Goal: Task Accomplishment & Management: Manage account settings

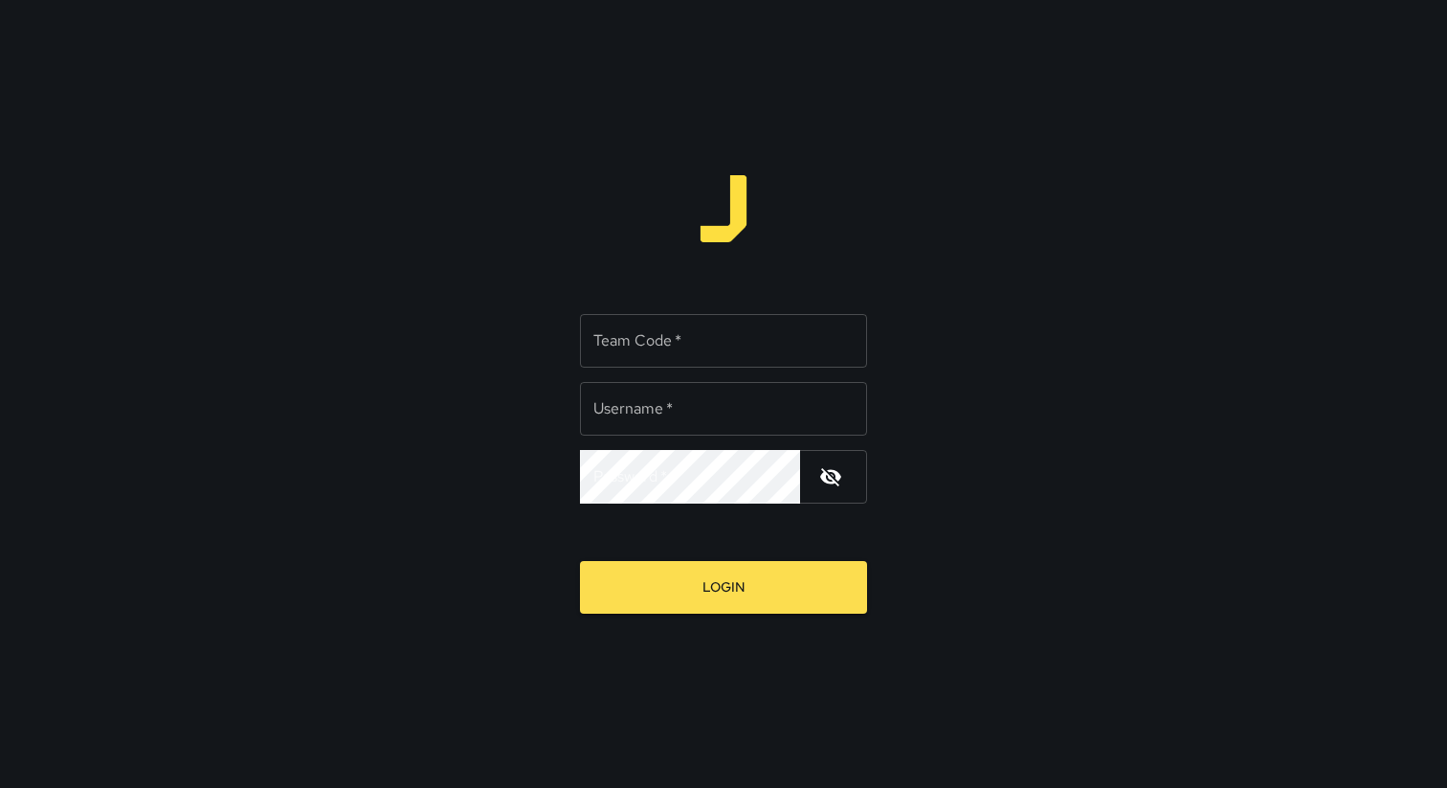
click at [647, 335] on div "Team Code   * Team Code   *" at bounding box center [723, 341] width 287 height 54
type input "*****"
type input "**********"
click at [616, 340] on div "Team Code   * Team Code   *" at bounding box center [723, 341] width 287 height 54
type input "*****"
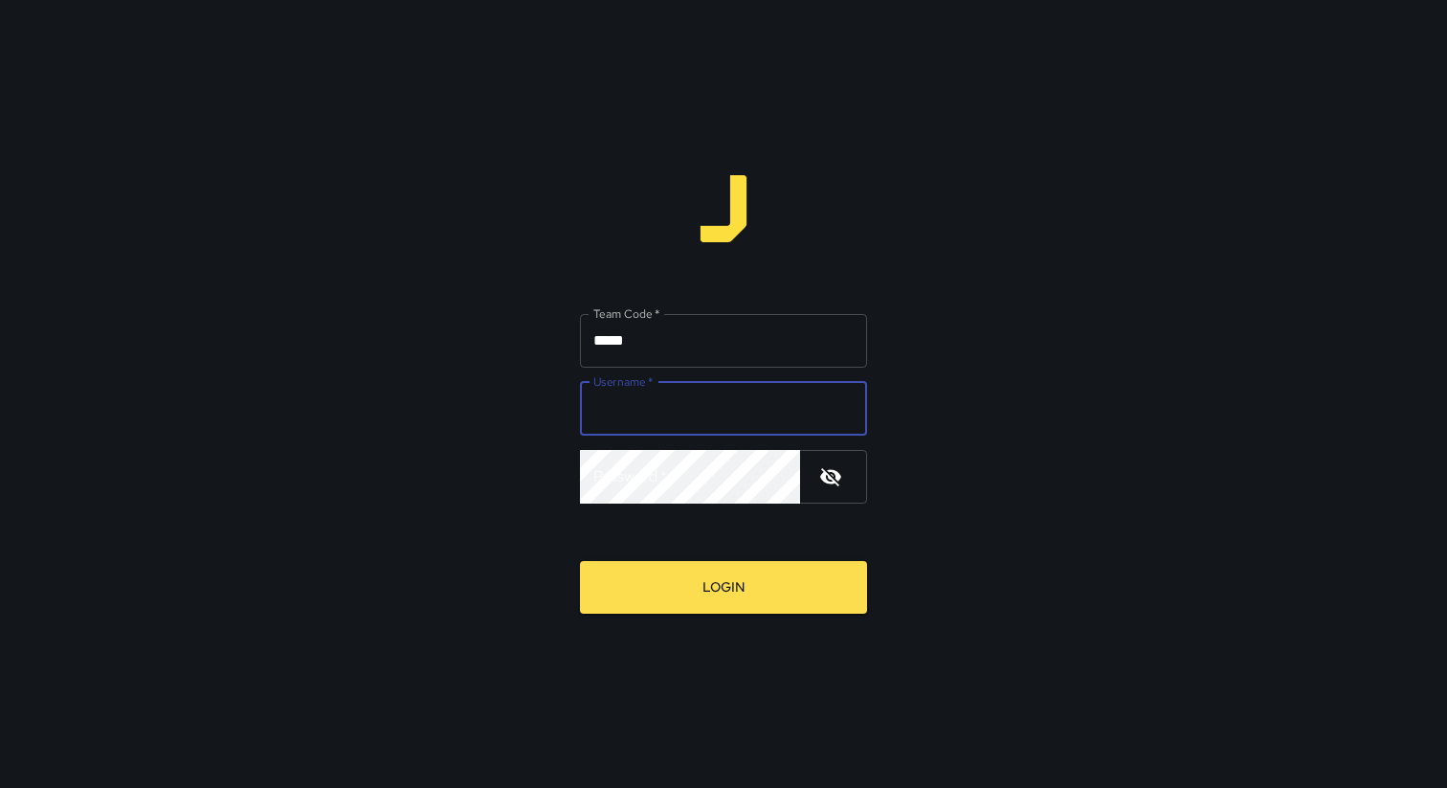
type input "**********"
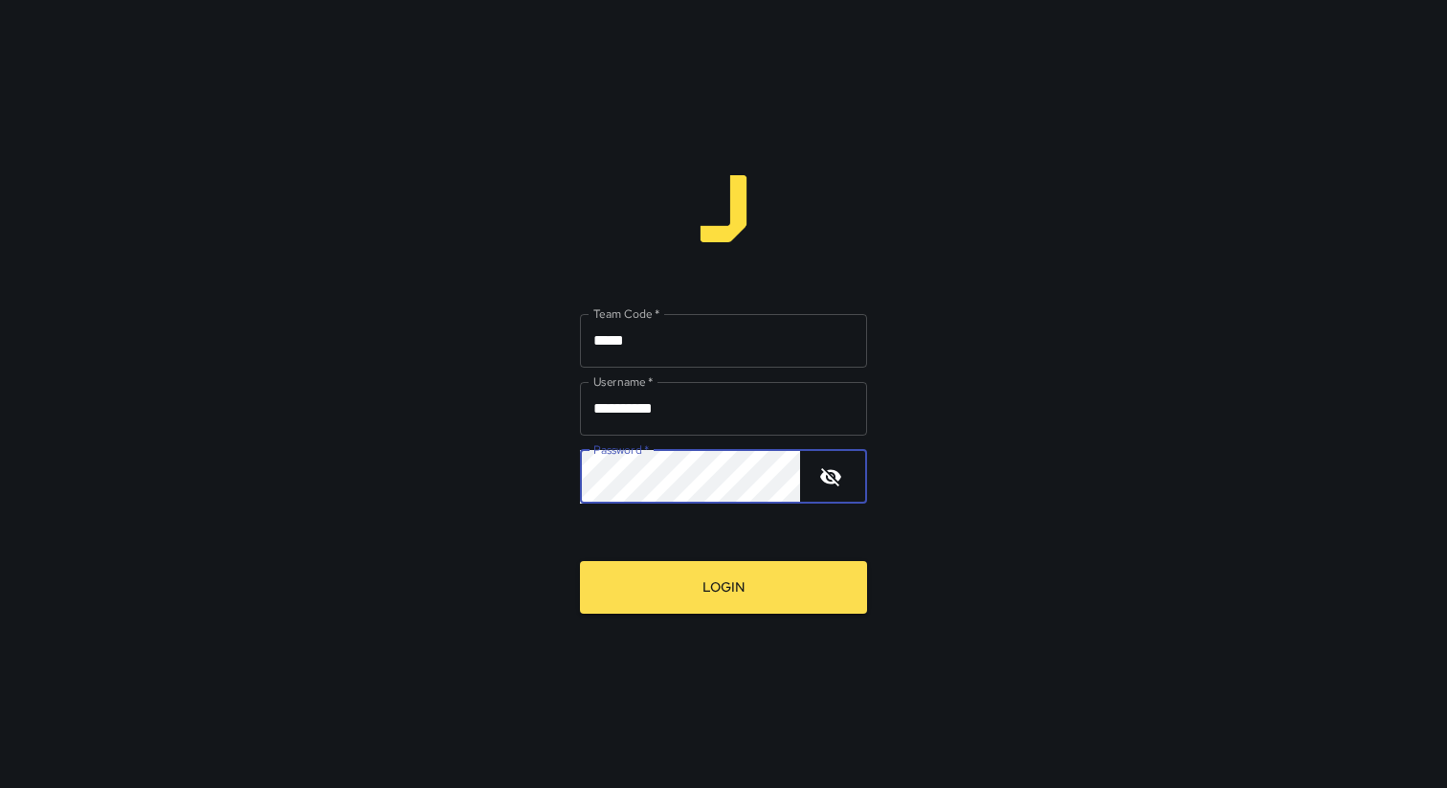
click at [580, 561] on button "Login" at bounding box center [723, 587] width 287 height 53
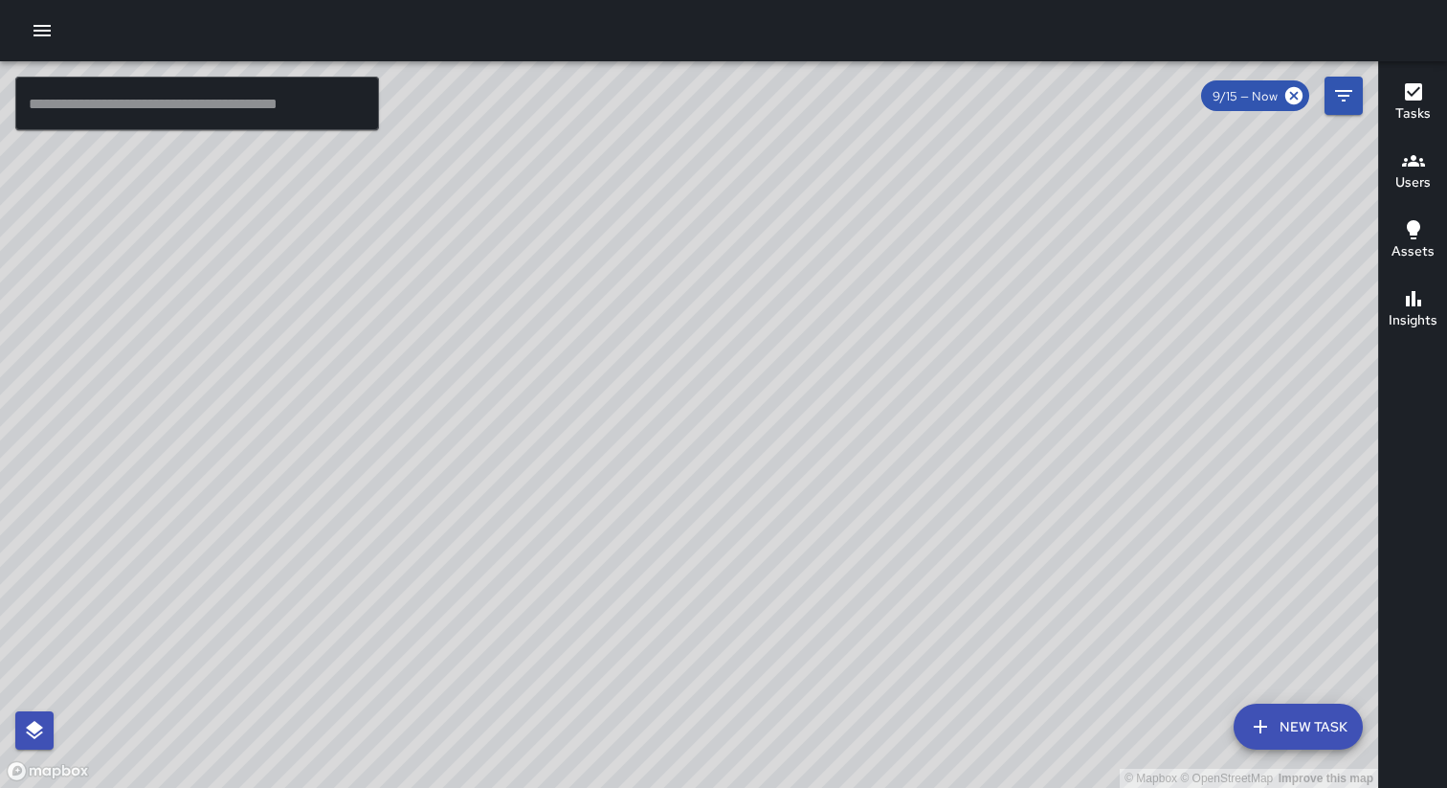
click at [40, 31] on icon "button" at bounding box center [41, 30] width 17 height 11
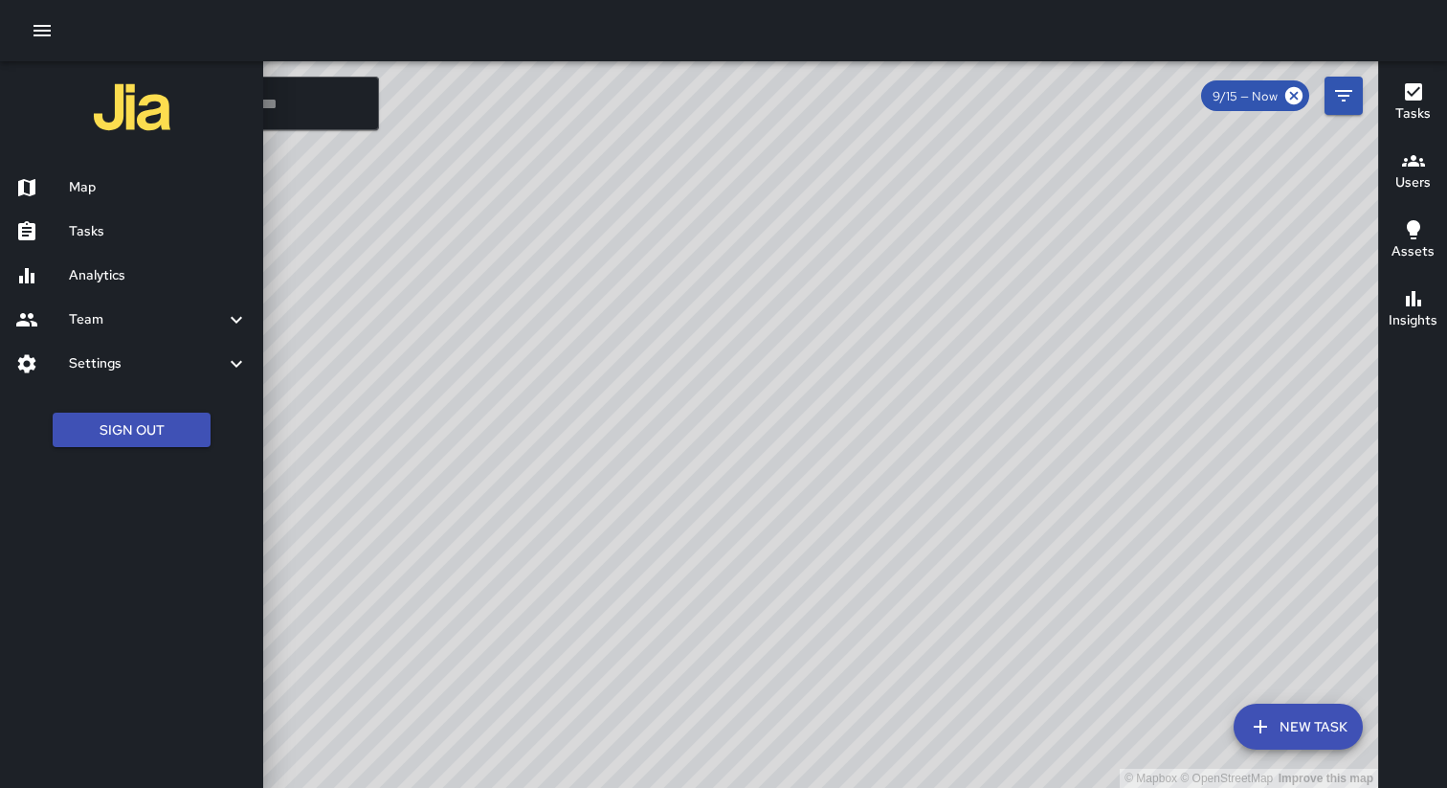
click at [132, 273] on h6 "Analytics" at bounding box center [158, 275] width 179 height 21
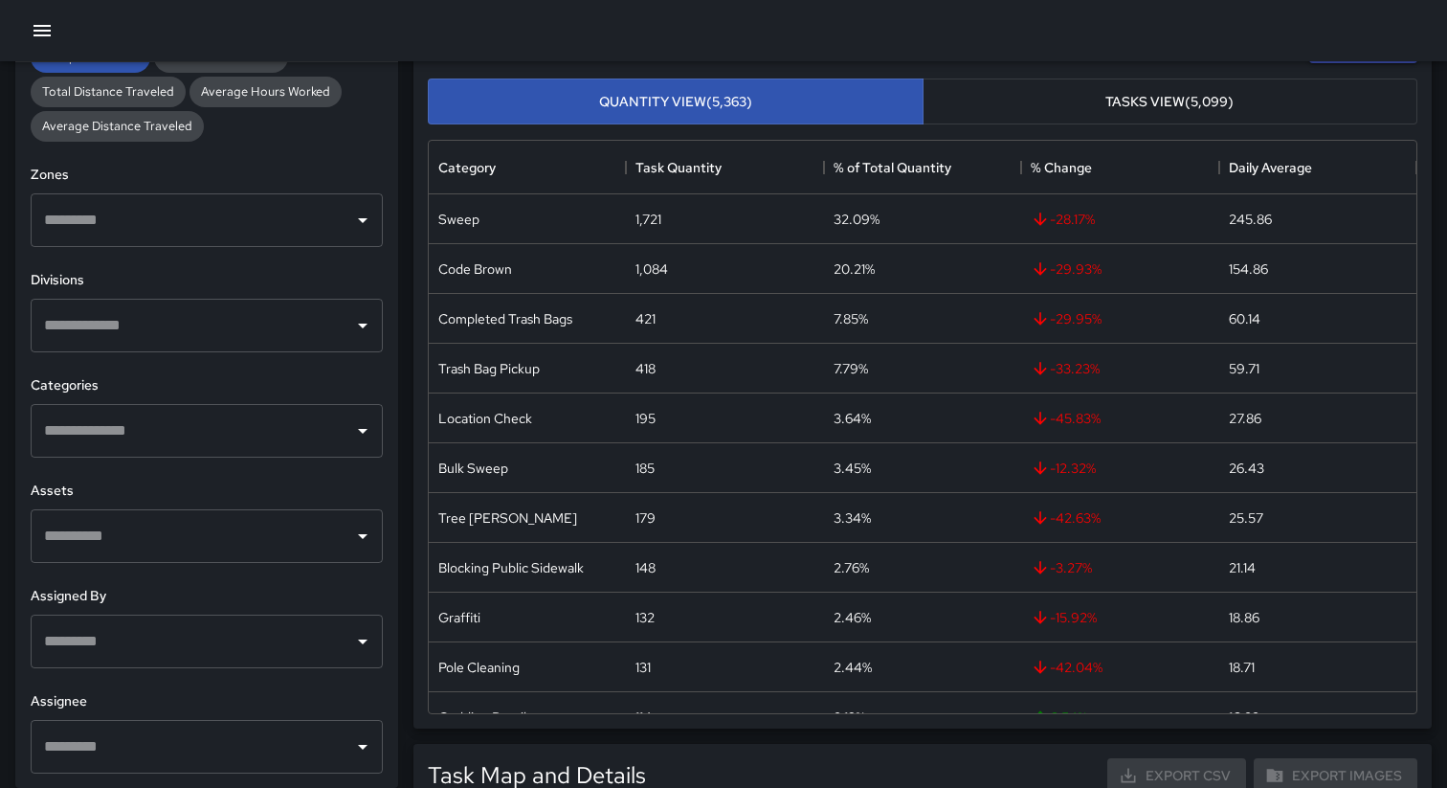
scroll to position [276, 0]
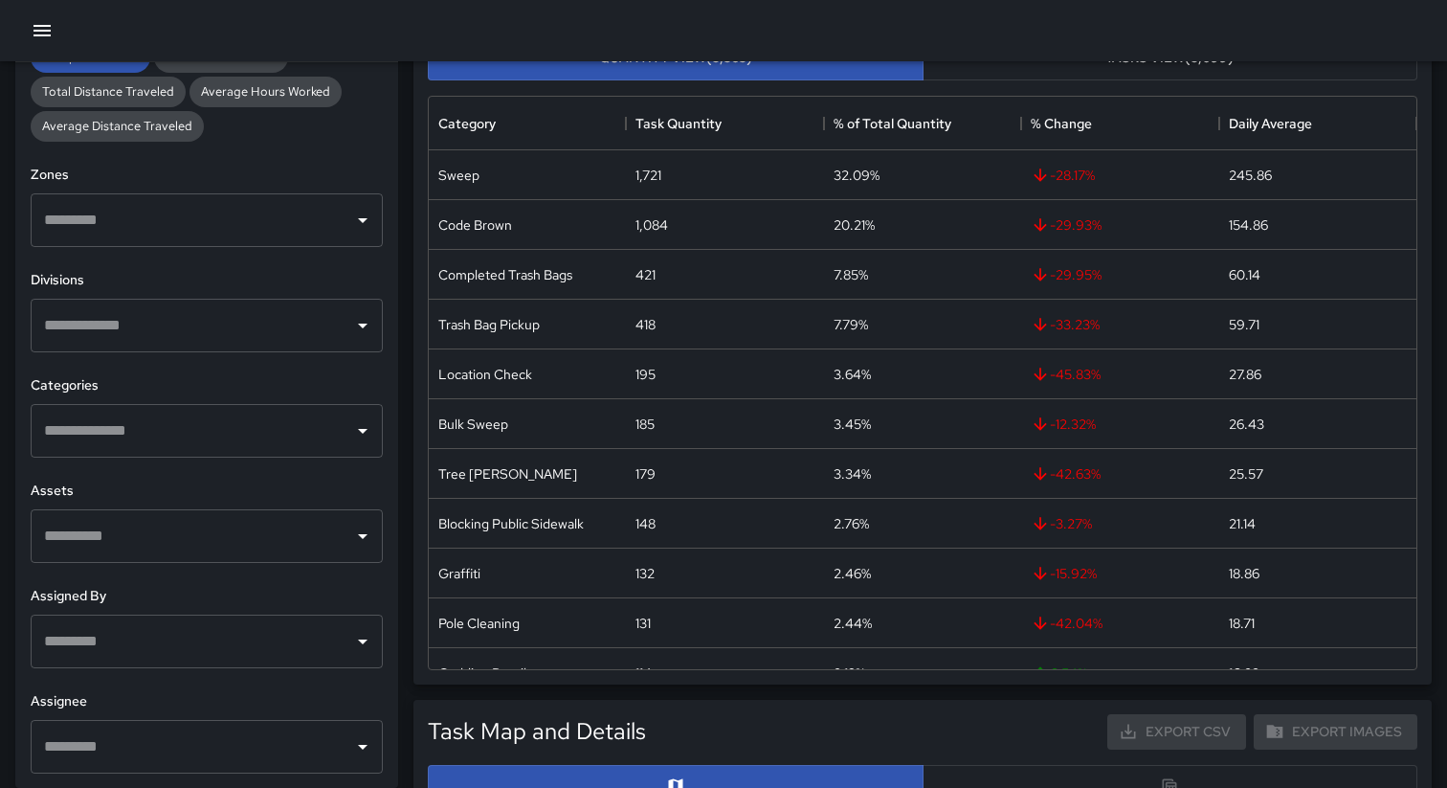
click at [234, 762] on input "text" at bounding box center [192, 746] width 306 height 36
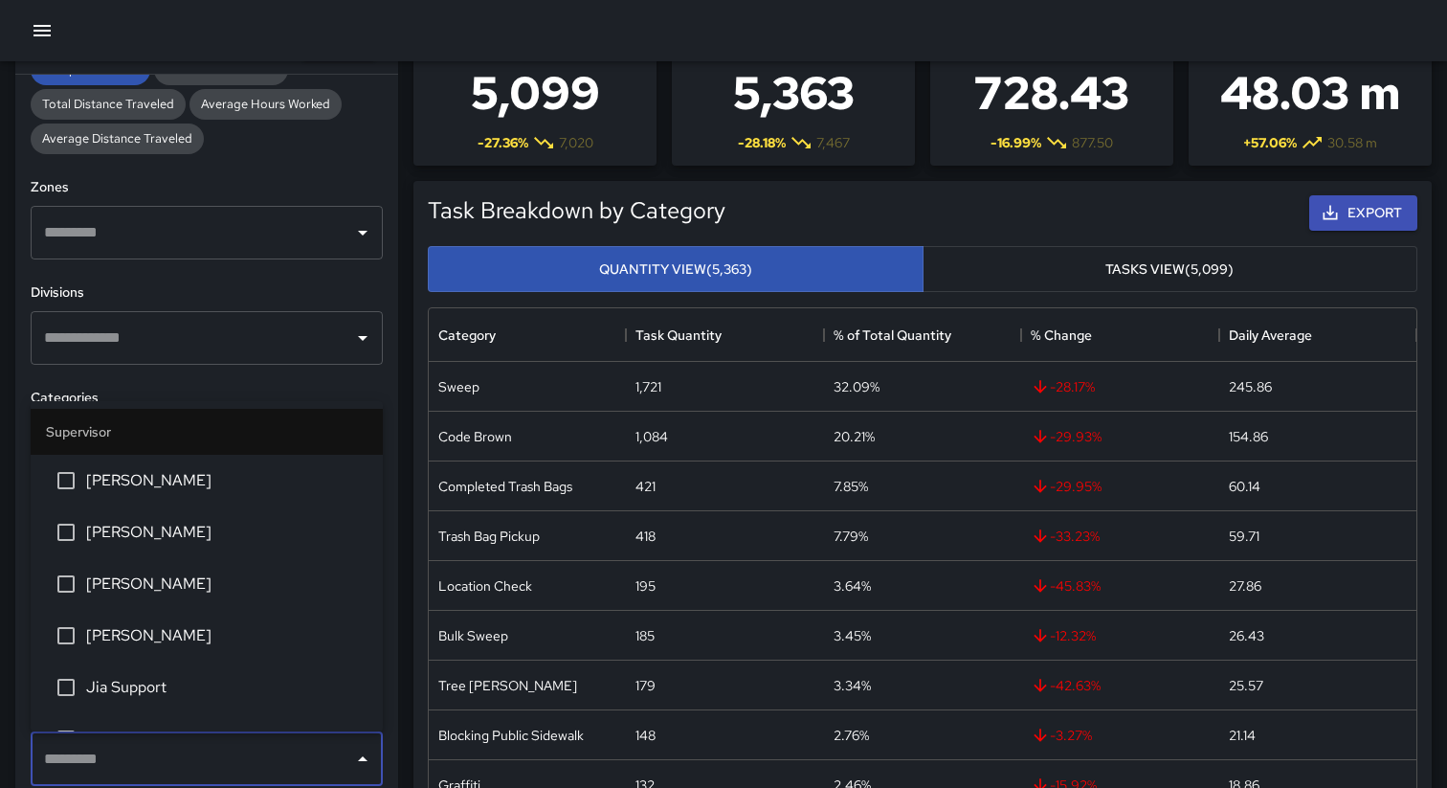
scroll to position [0, 0]
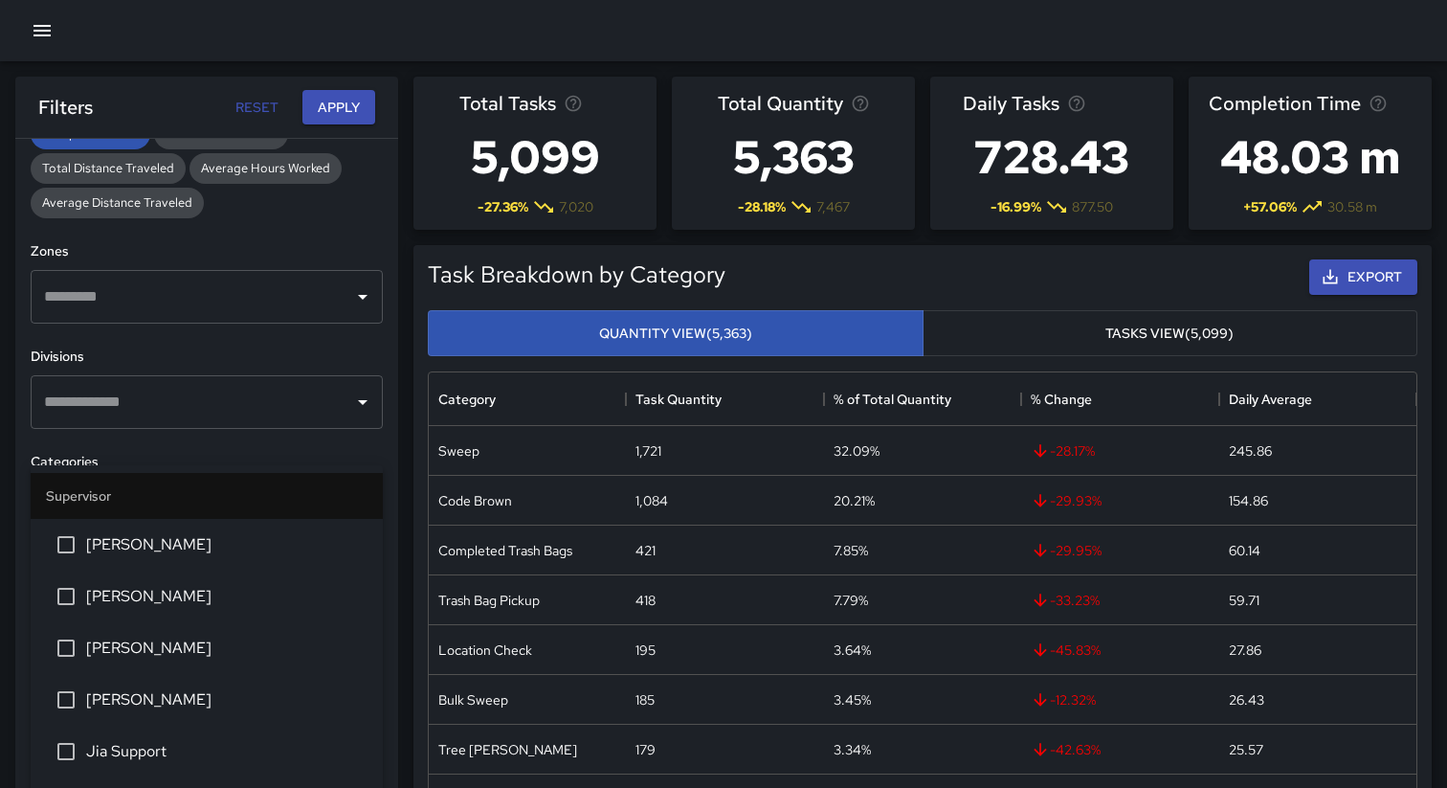
click at [152, 96] on div "Filters Reset Apply" at bounding box center [206, 107] width 337 height 35
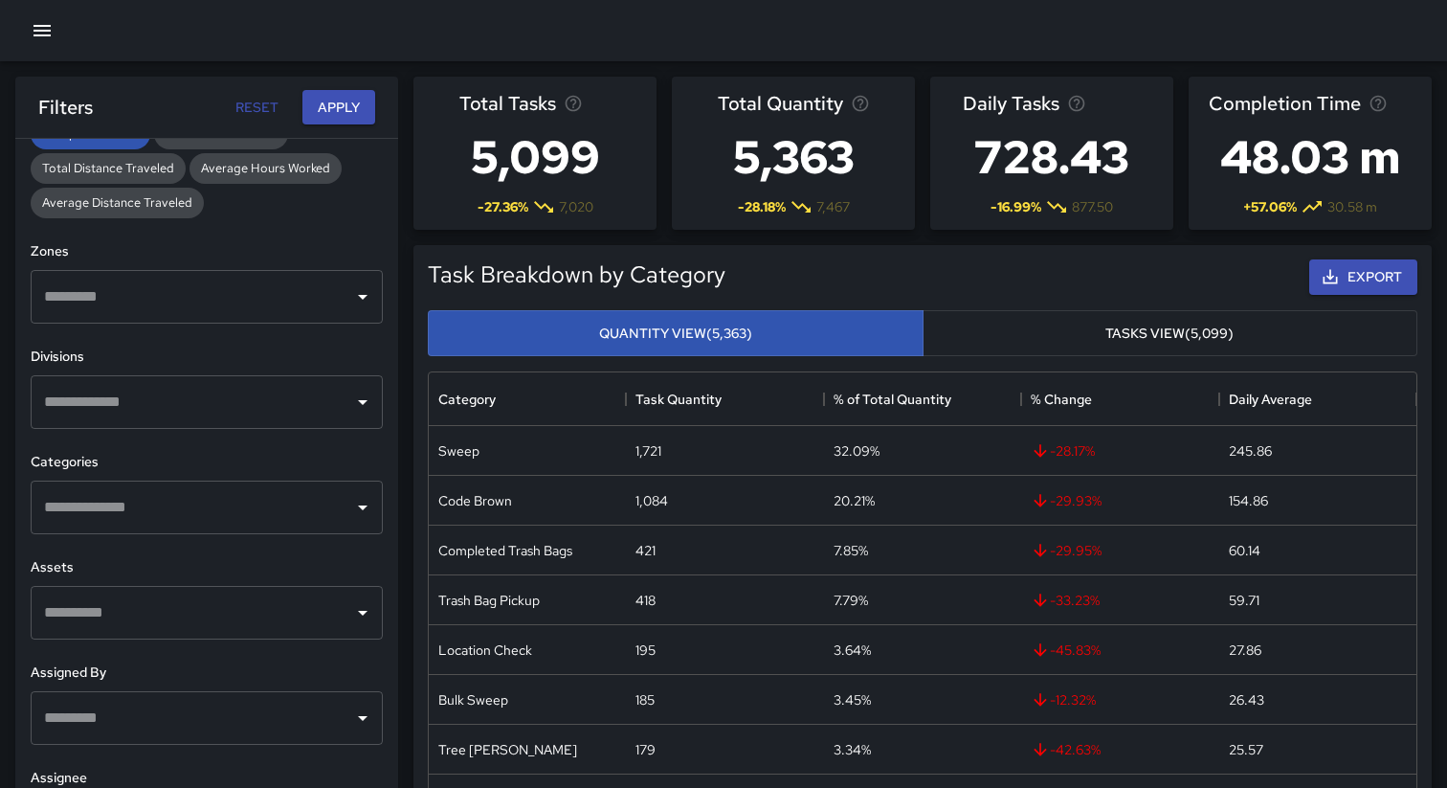
click at [50, 33] on icon "button" at bounding box center [42, 30] width 23 height 23
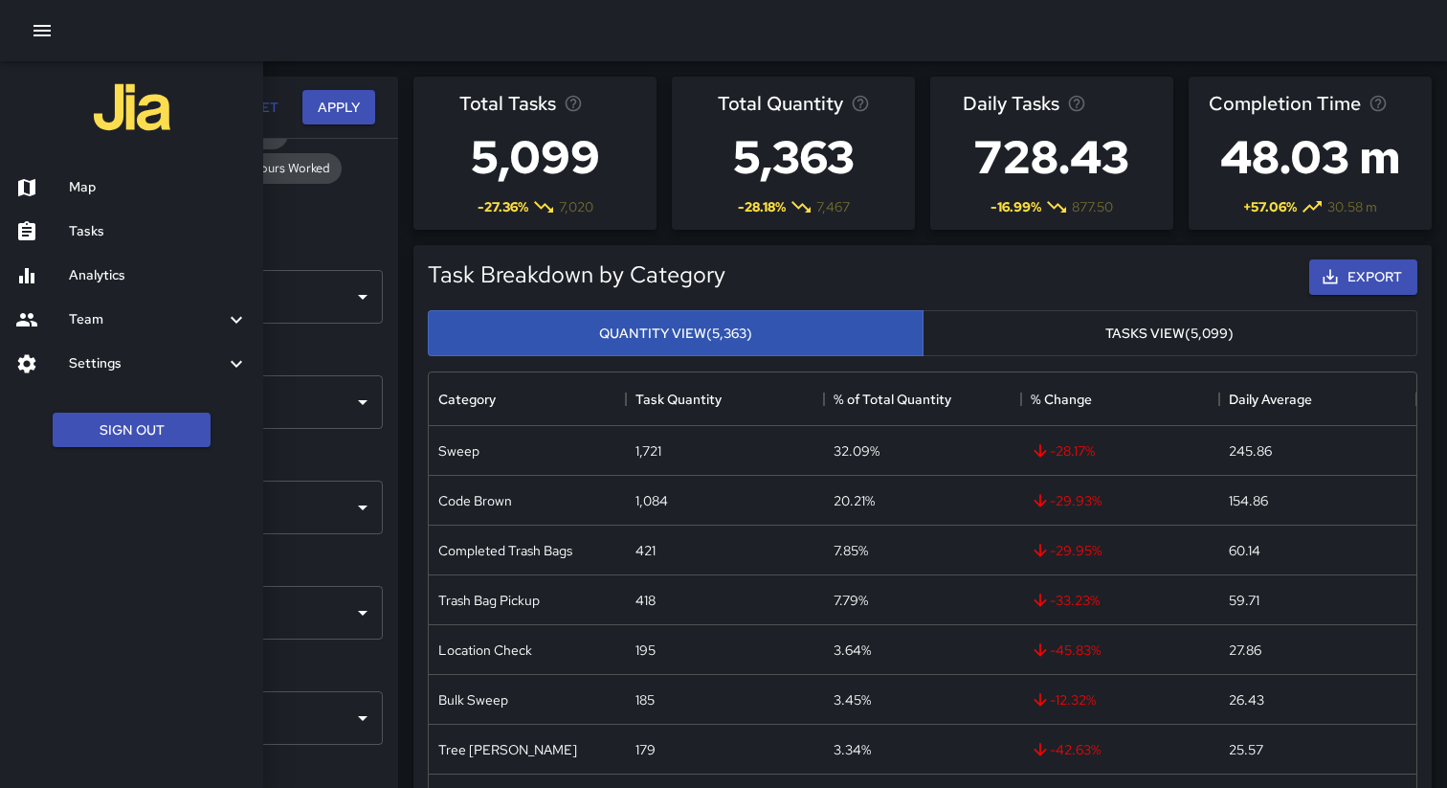
click at [125, 270] on h6 "Analytics" at bounding box center [158, 275] width 179 height 21
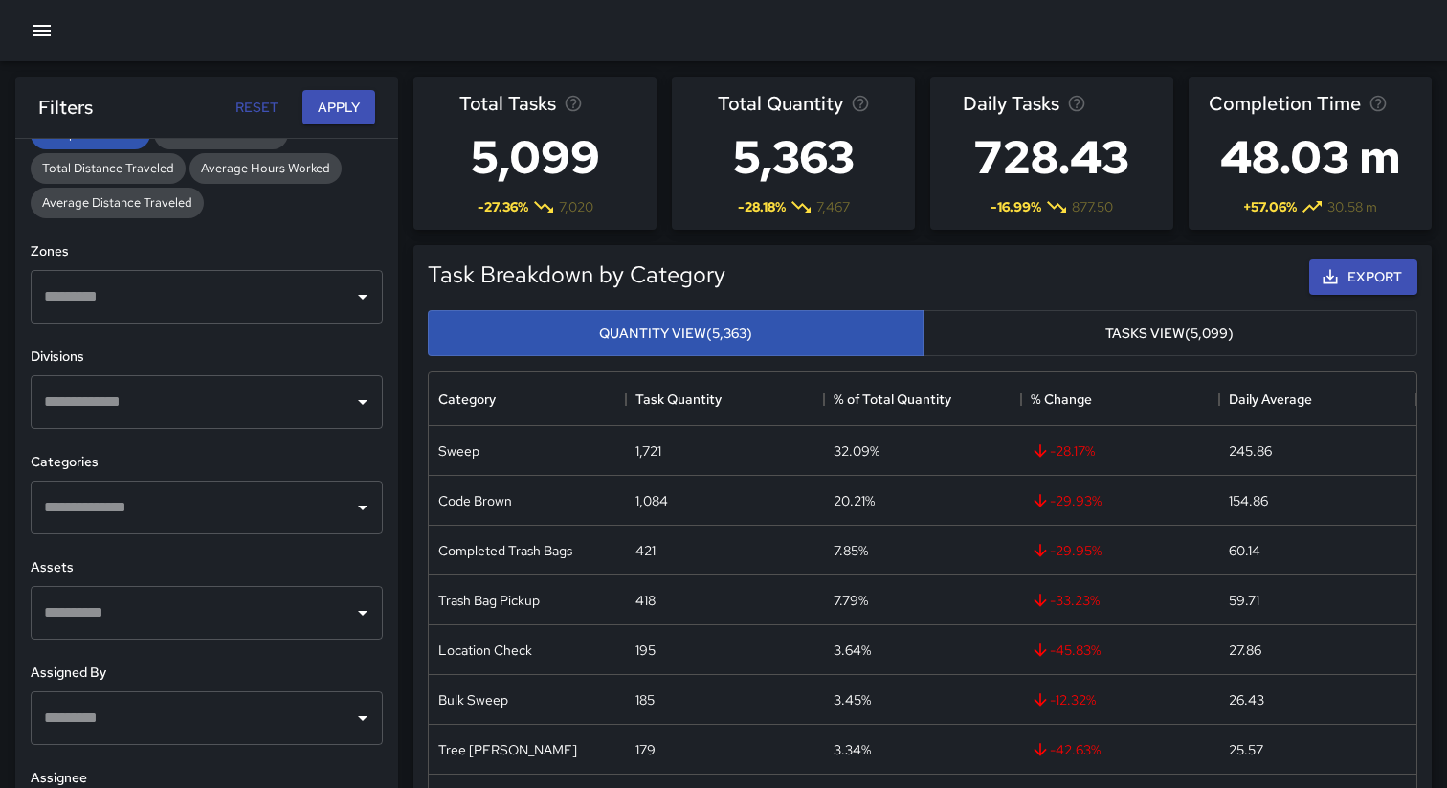
click at [40, 24] on icon "button" at bounding box center [42, 30] width 23 height 23
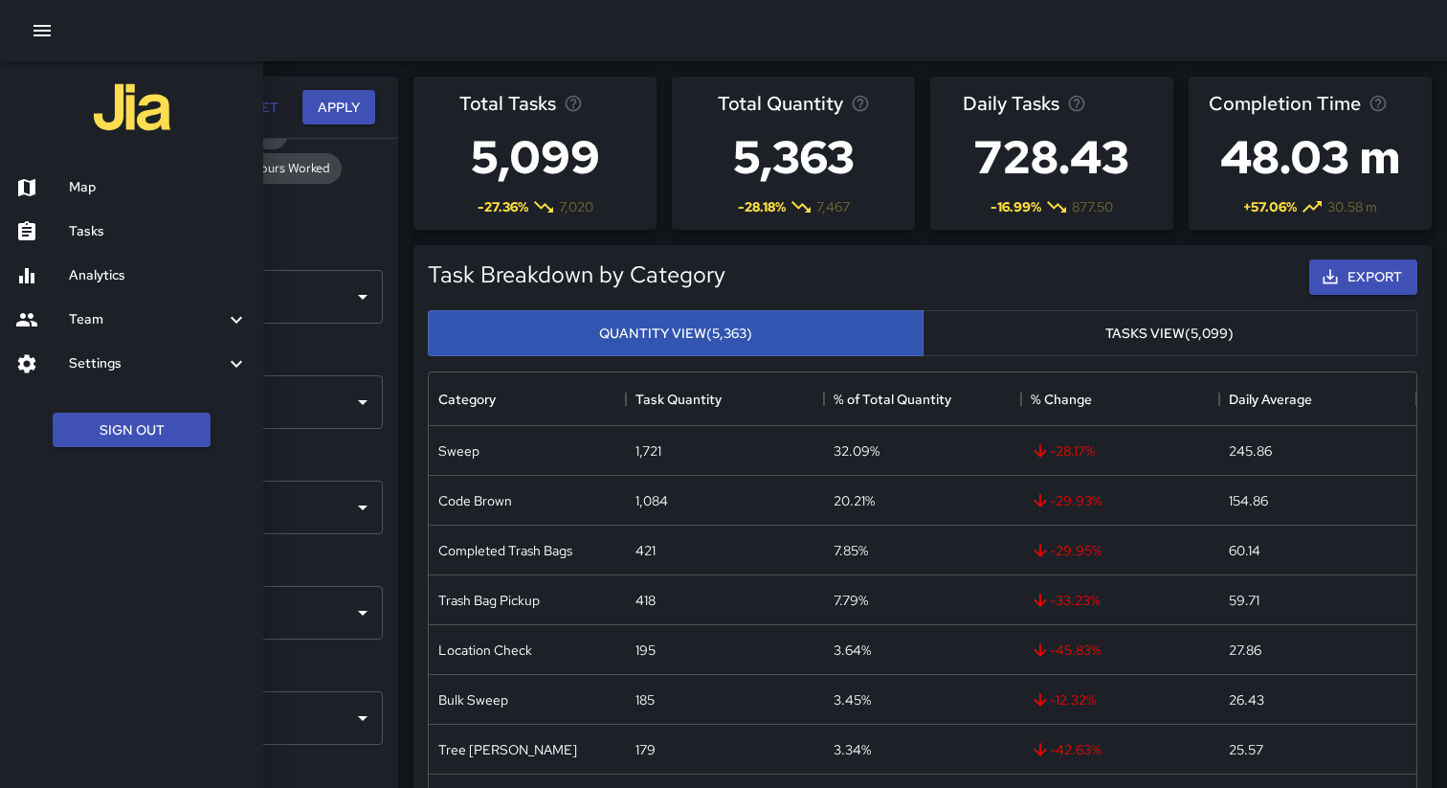
click at [91, 194] on h6 "Map" at bounding box center [158, 187] width 179 height 21
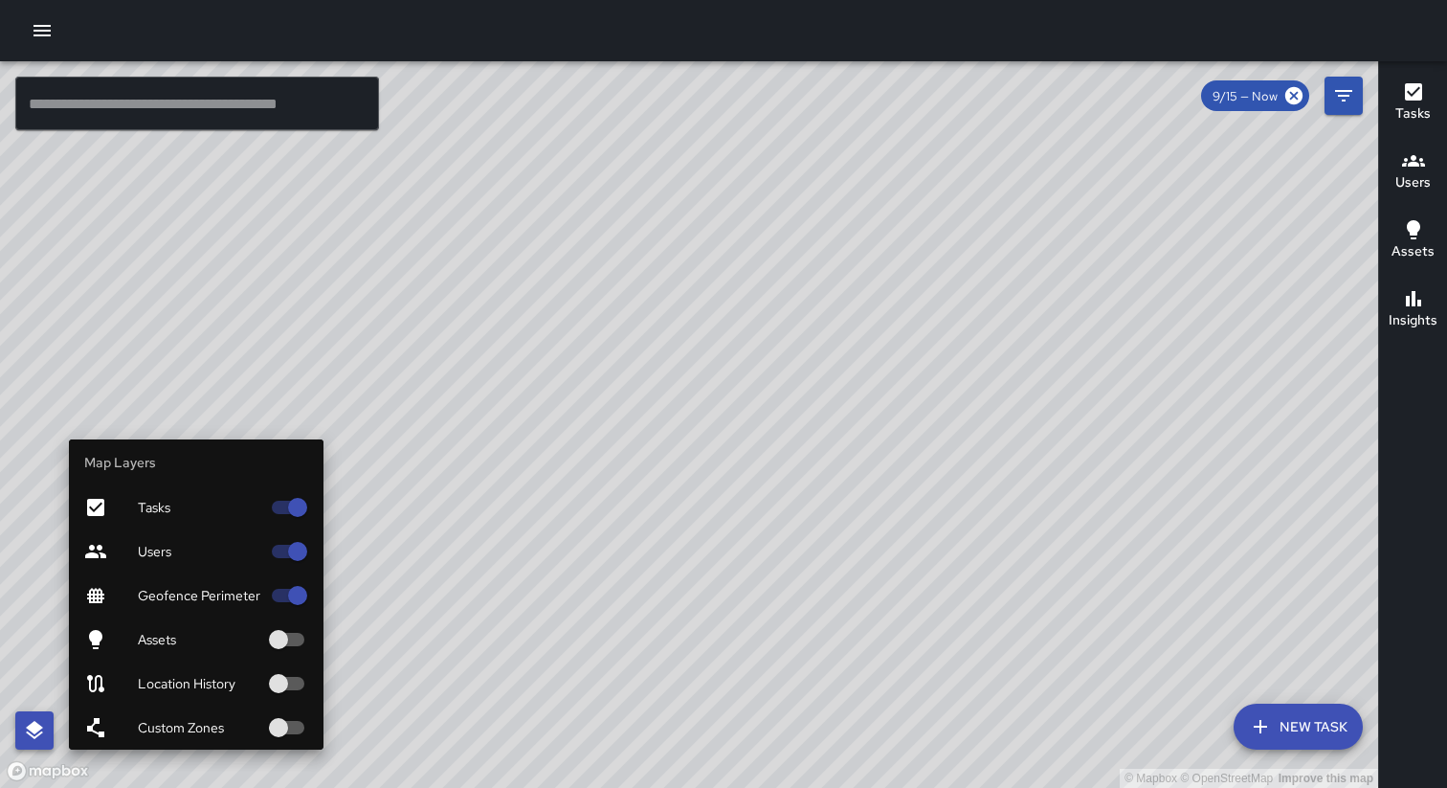
click at [44, 728] on icon "button" at bounding box center [34, 730] width 23 height 23
click at [161, 723] on span "Custom Zones" at bounding box center [199, 727] width 123 height 19
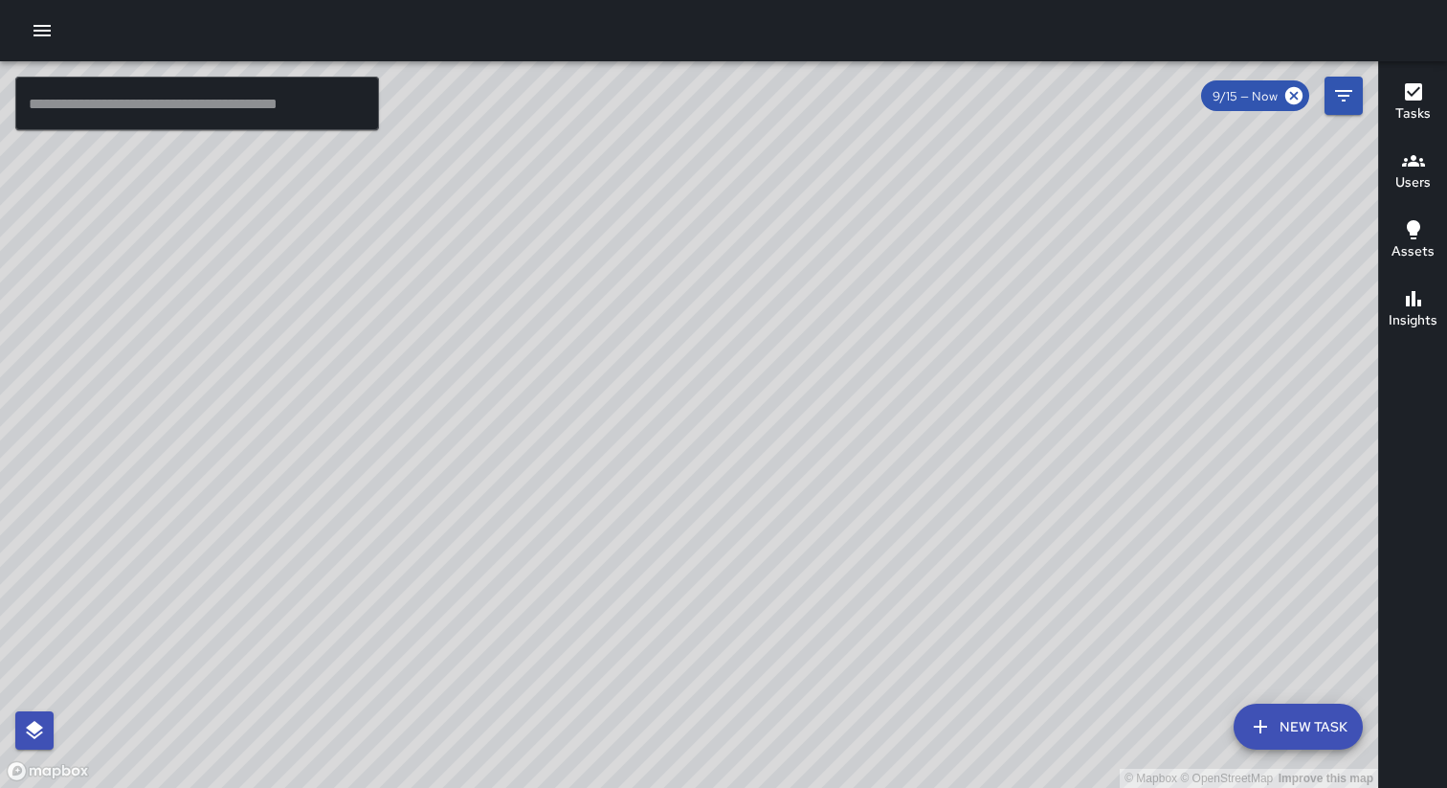
click at [46, 34] on icon "button" at bounding box center [41, 30] width 17 height 11
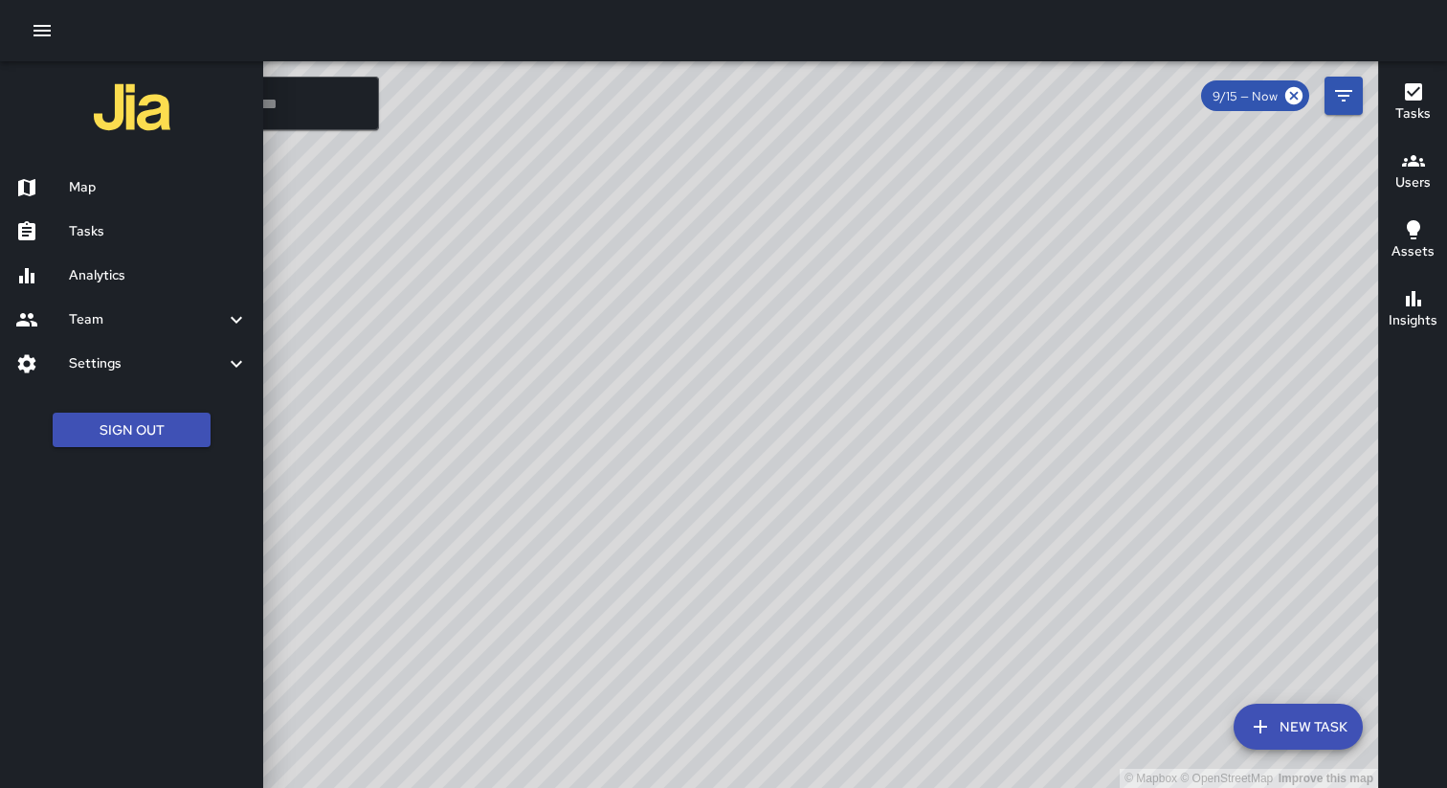
click at [134, 375] on div "Settings" at bounding box center [131, 364] width 263 height 44
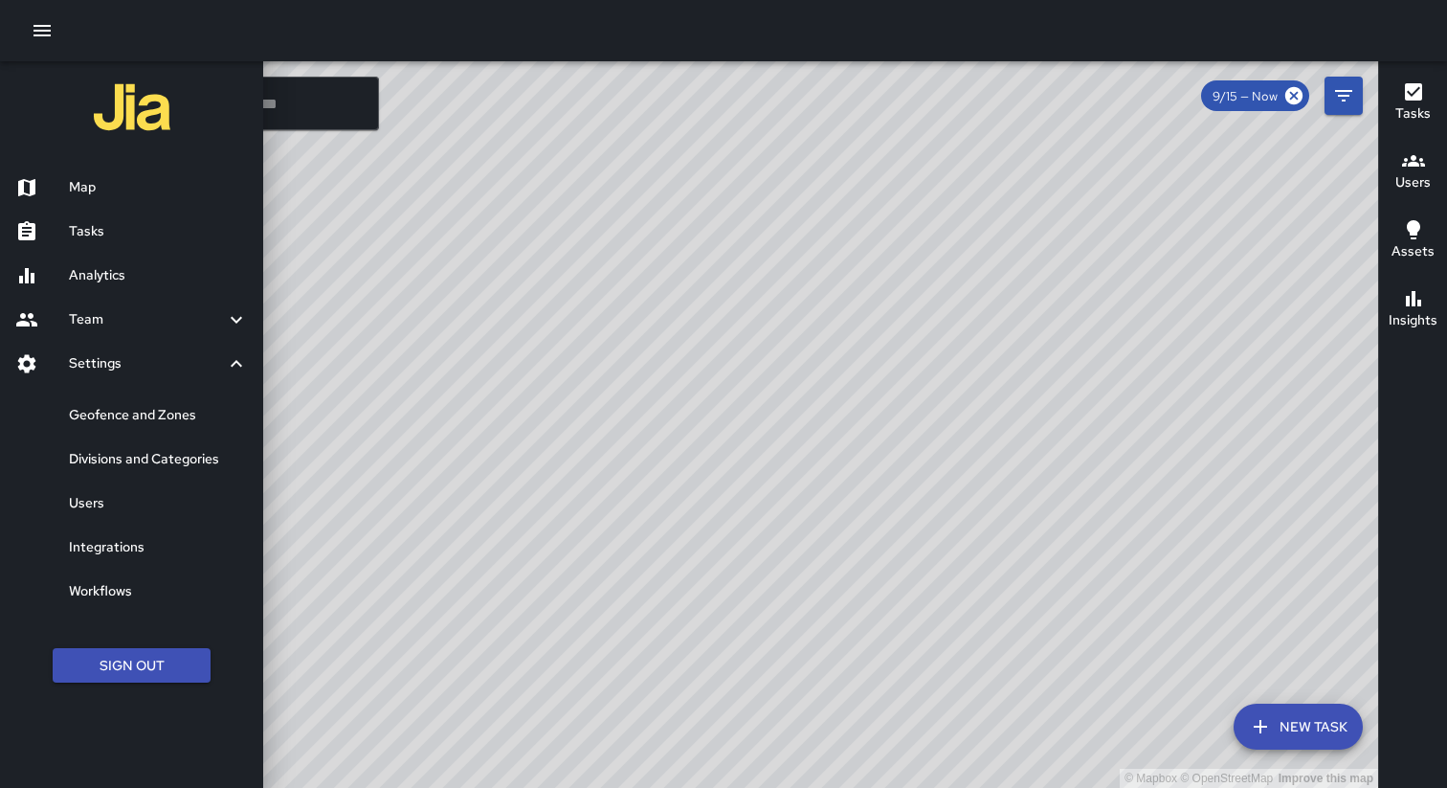
click at [134, 407] on h6 "Geofence and Zones" at bounding box center [158, 415] width 179 height 21
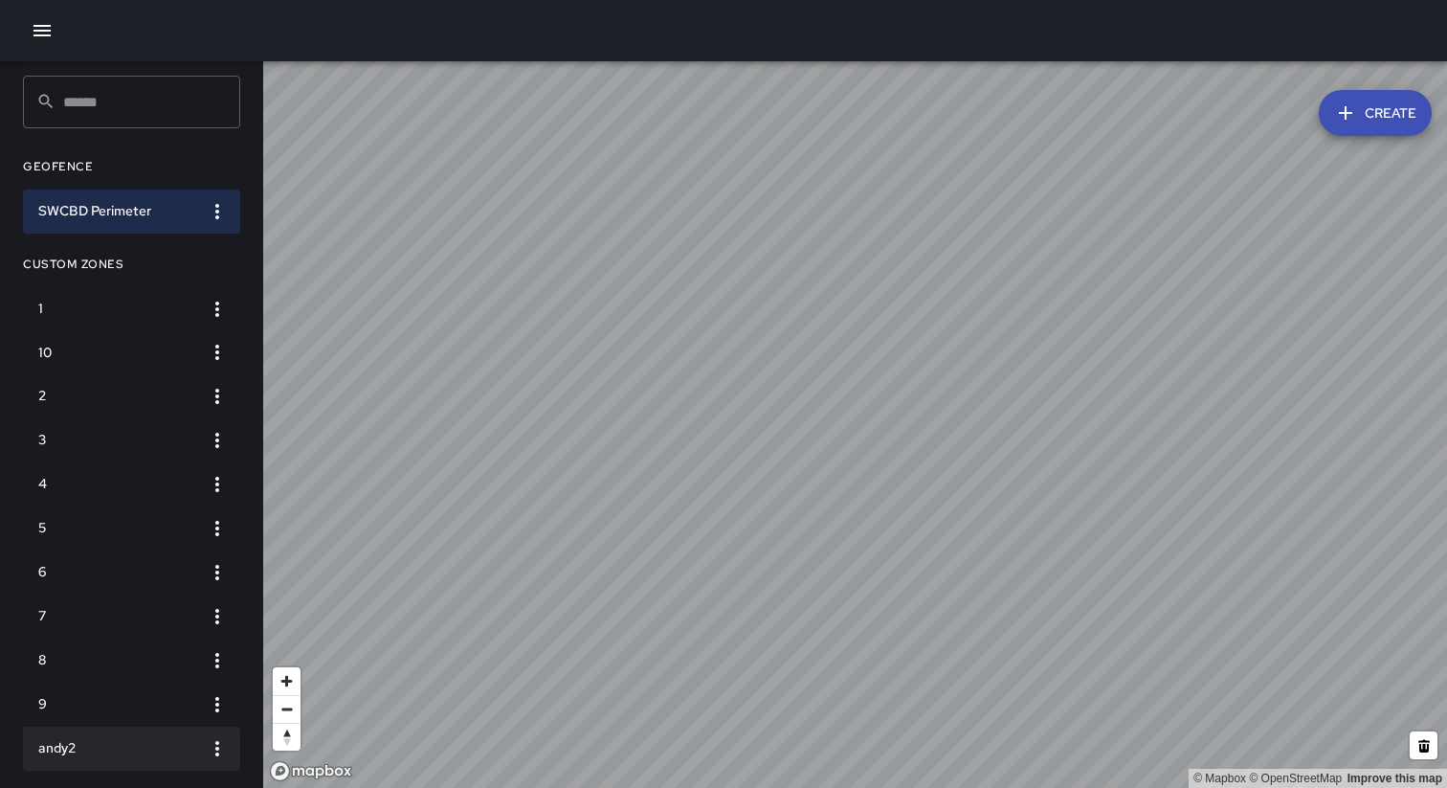
click at [217, 745] on icon "button" at bounding box center [217, 748] width 23 height 23
click at [188, 747] on li "Delete" at bounding box center [156, 749] width 159 height 31
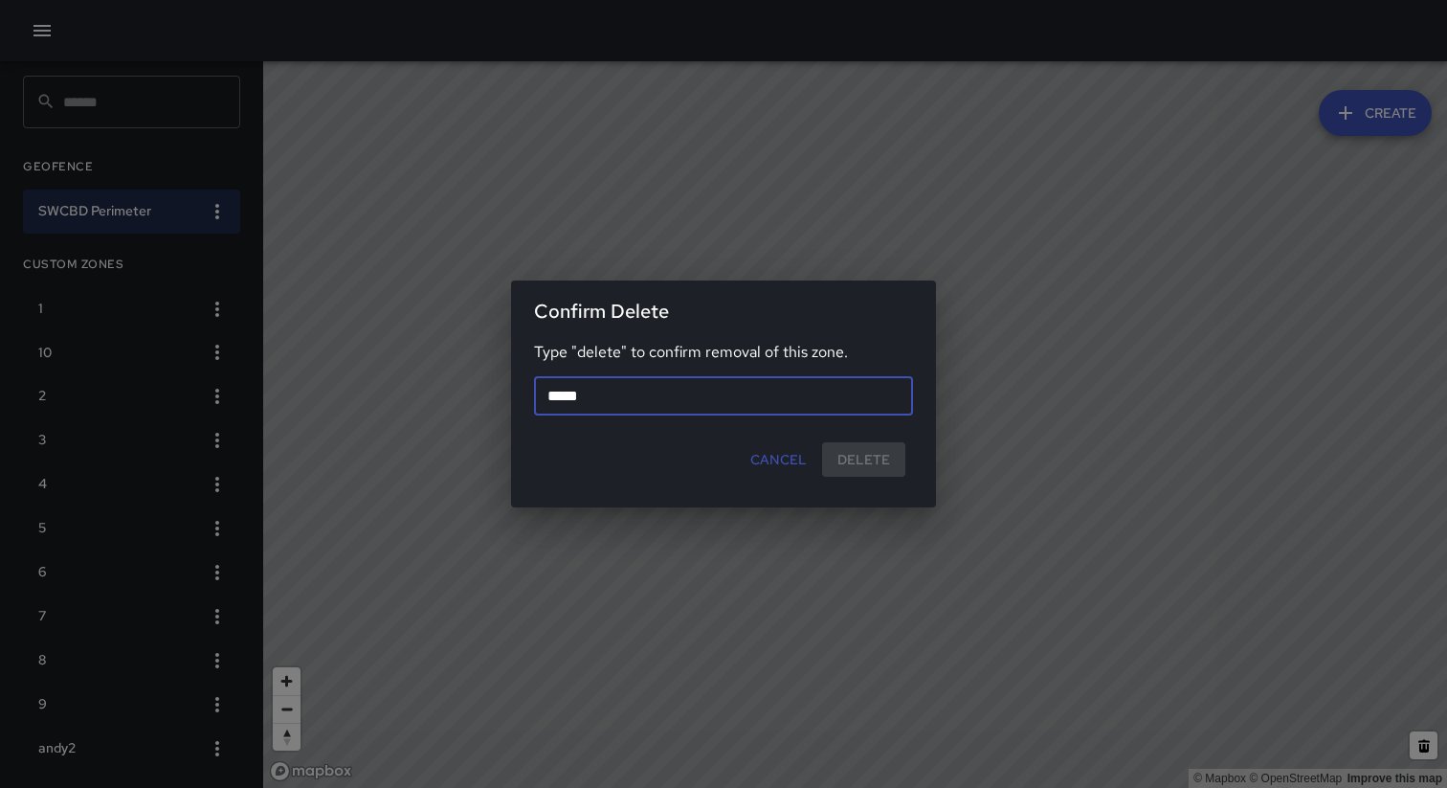
type input "******"
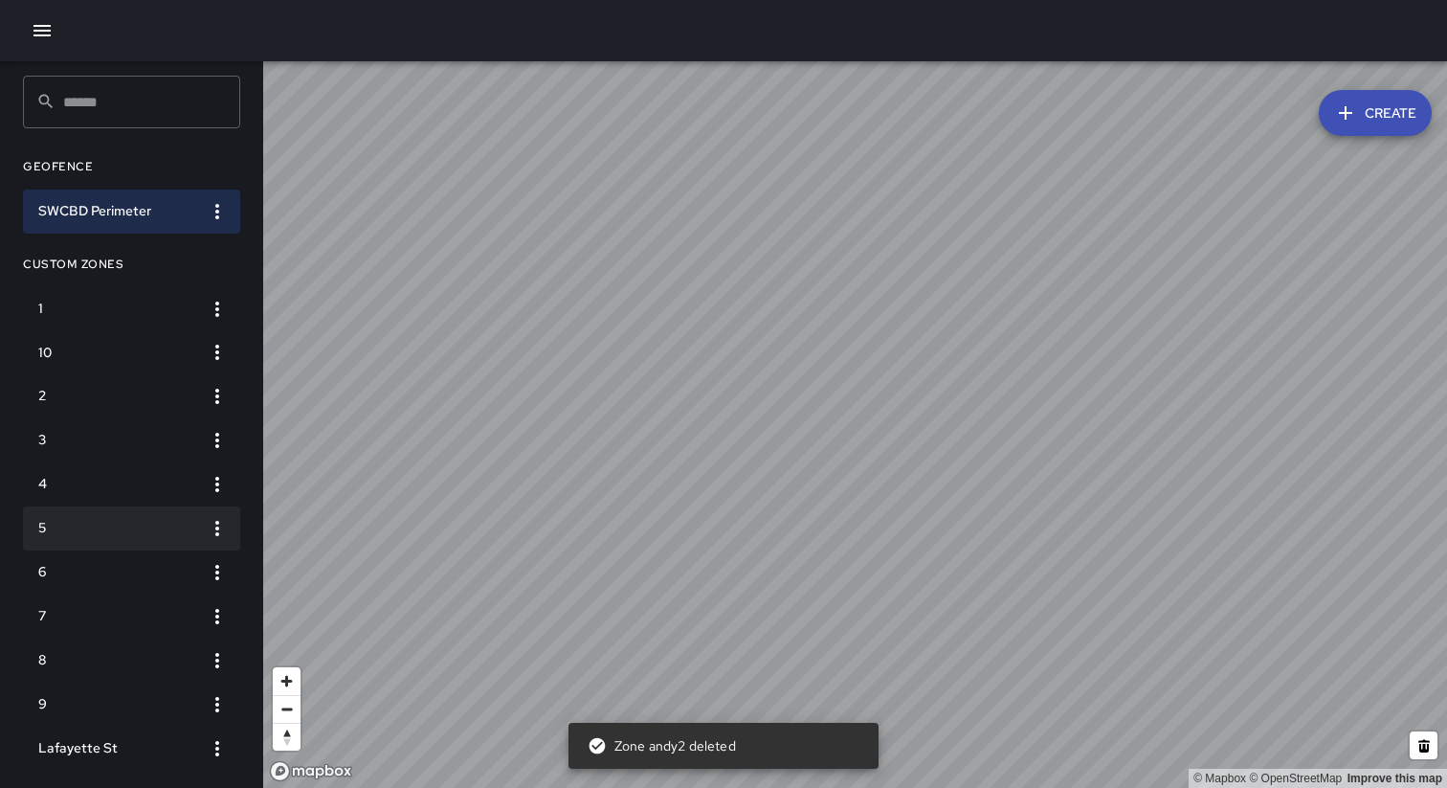
scroll to position [12, 0]
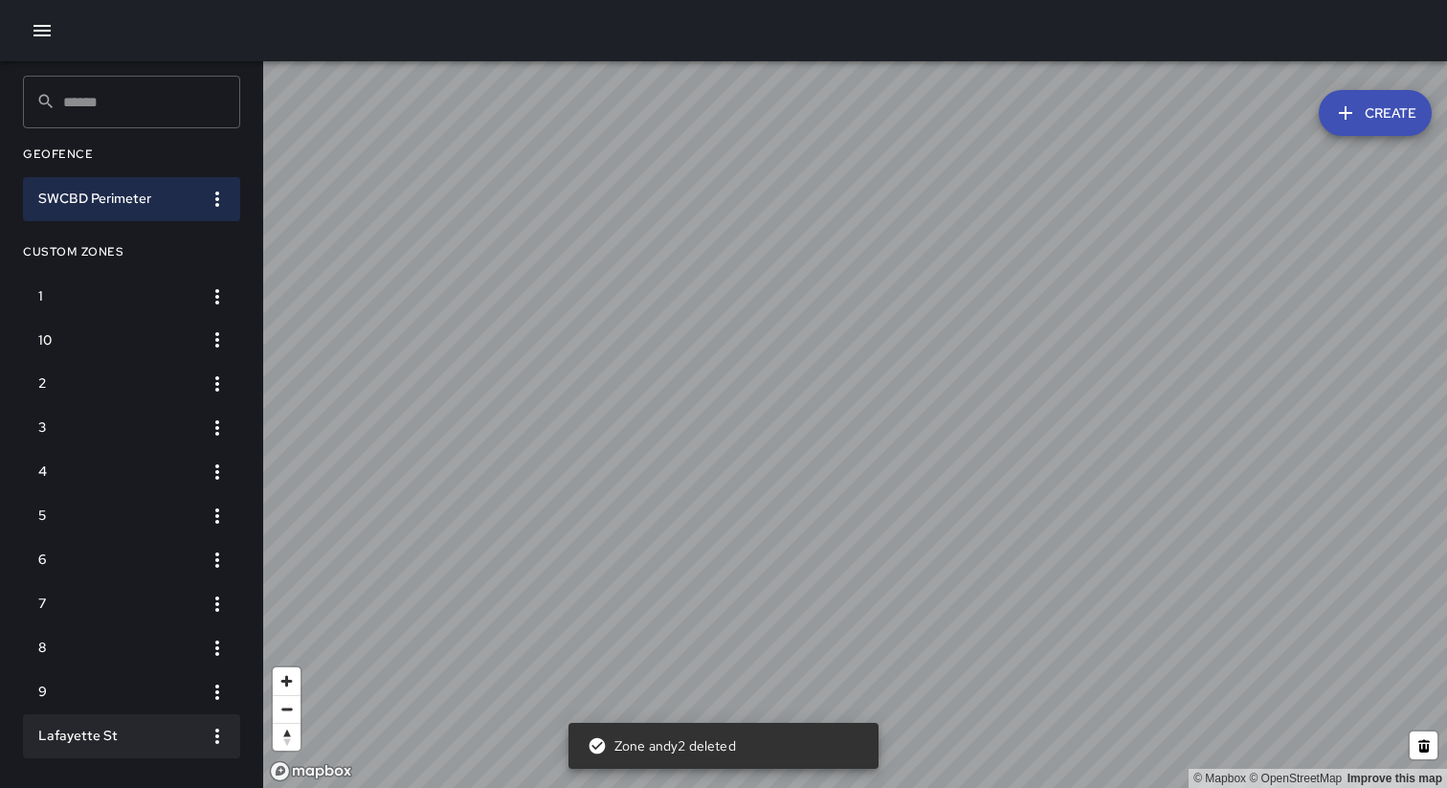
click at [135, 747] on li "Lafayette St" at bounding box center [131, 736] width 217 height 44
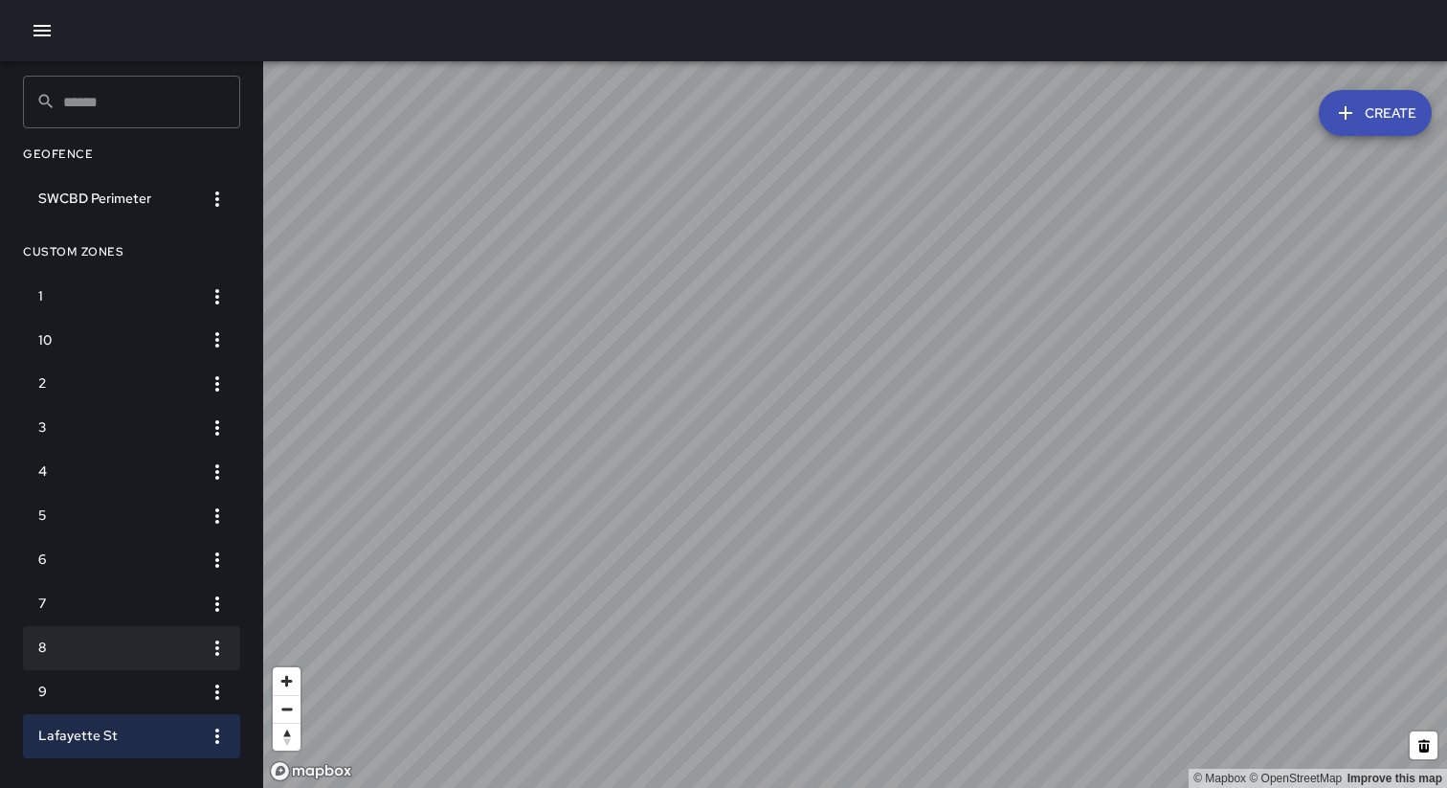
click at [123, 644] on h6 "8" at bounding box center [116, 647] width 156 height 21
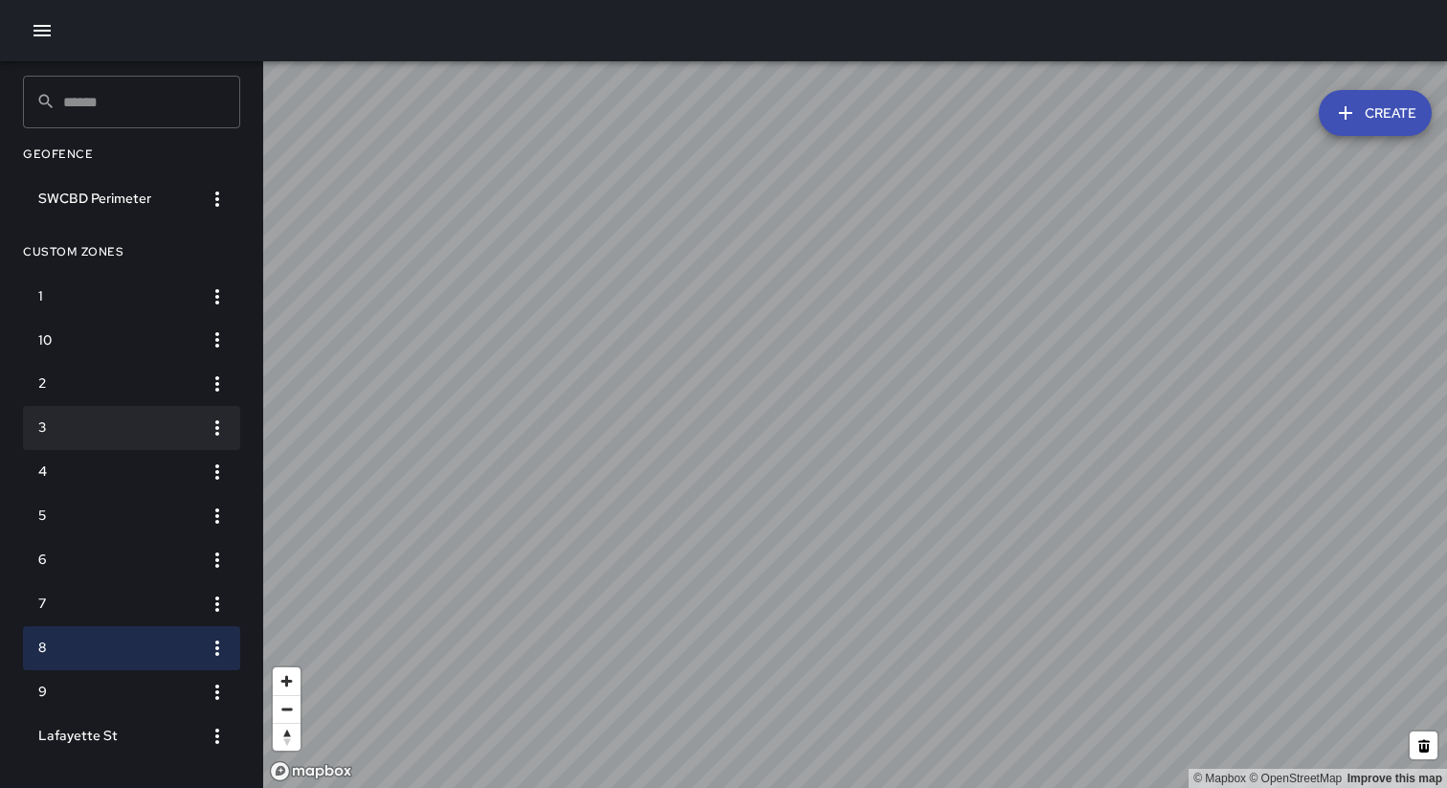
click at [85, 422] on h6 "3" at bounding box center [116, 427] width 156 height 21
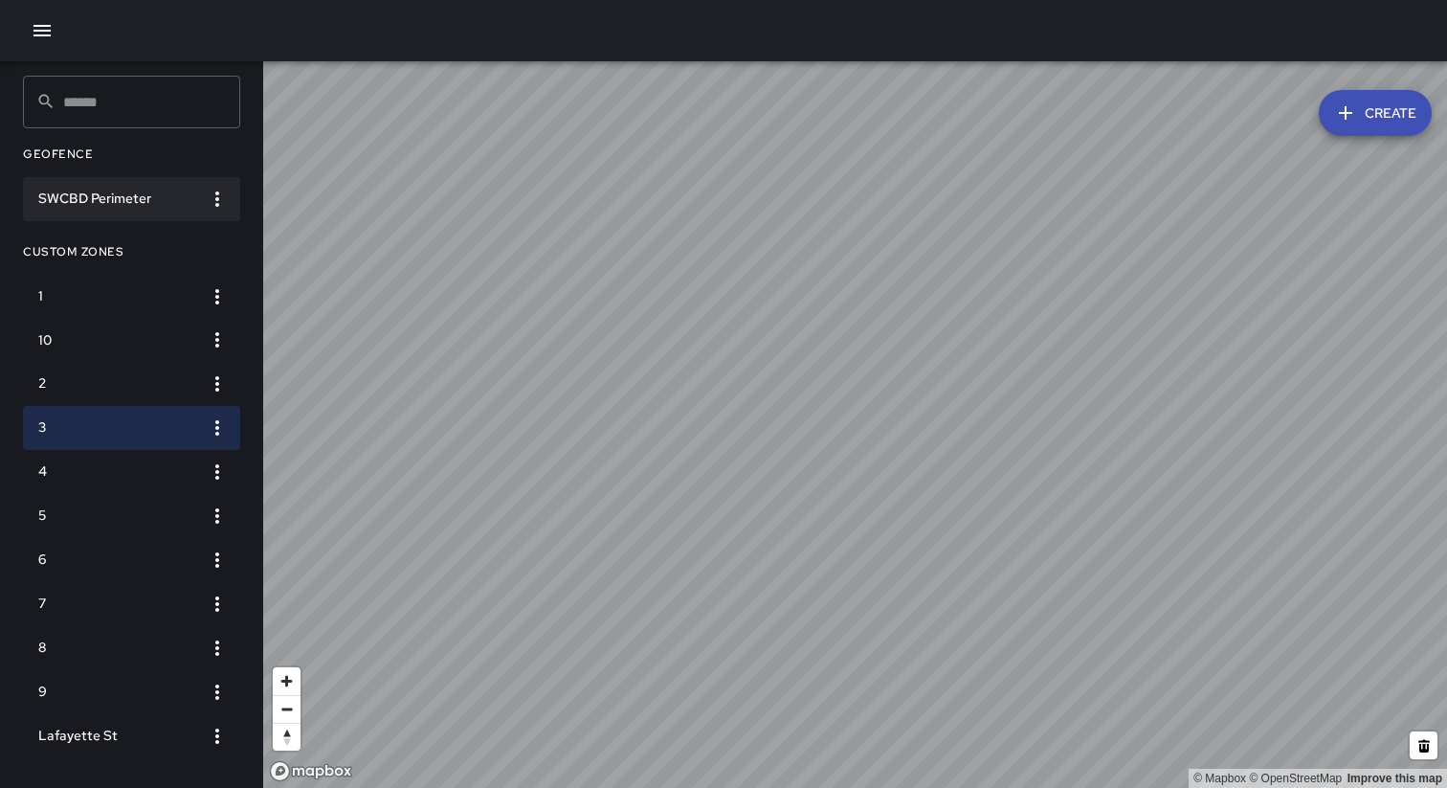
click at [210, 199] on icon "button" at bounding box center [217, 199] width 23 height 23
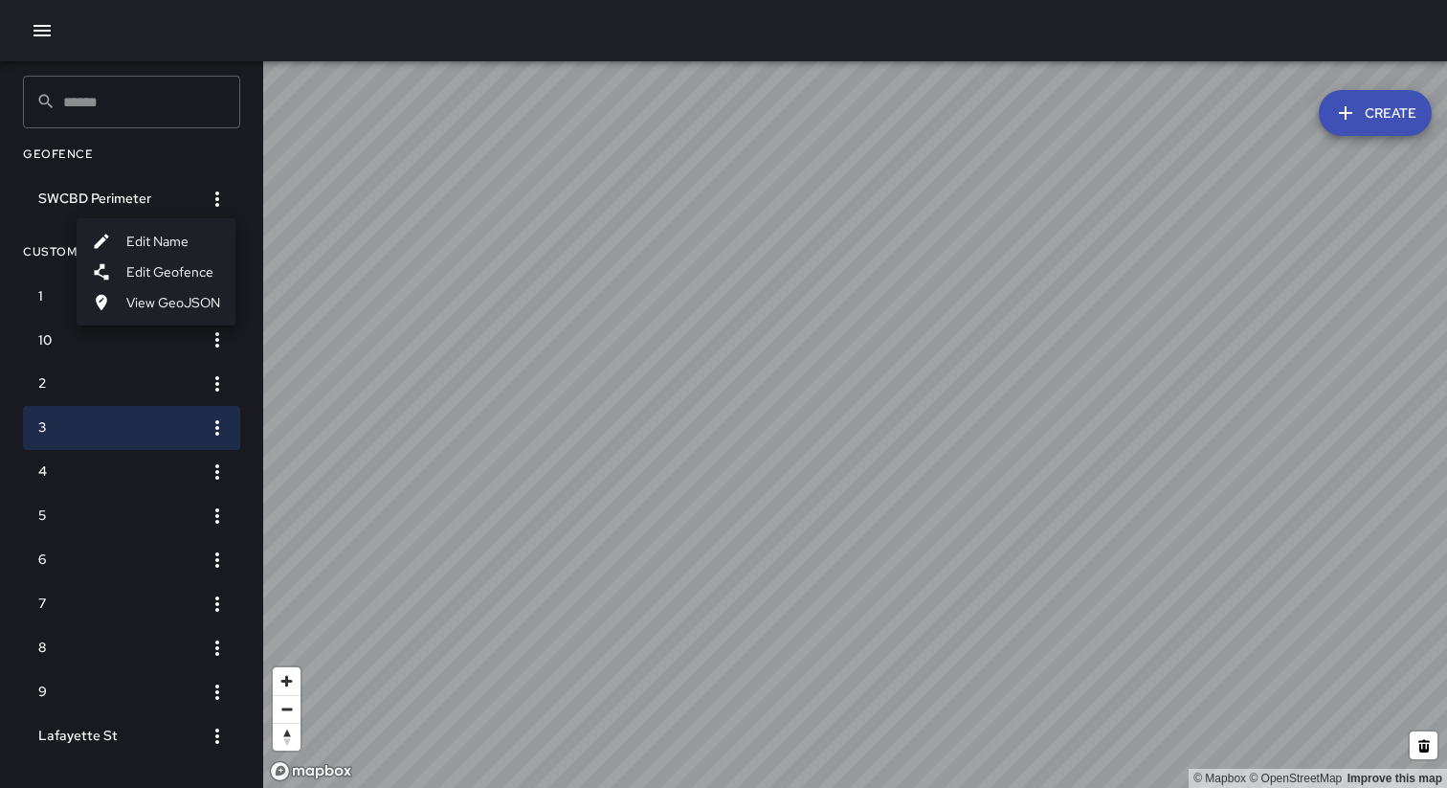
click at [172, 244] on li "Edit Name" at bounding box center [156, 241] width 159 height 31
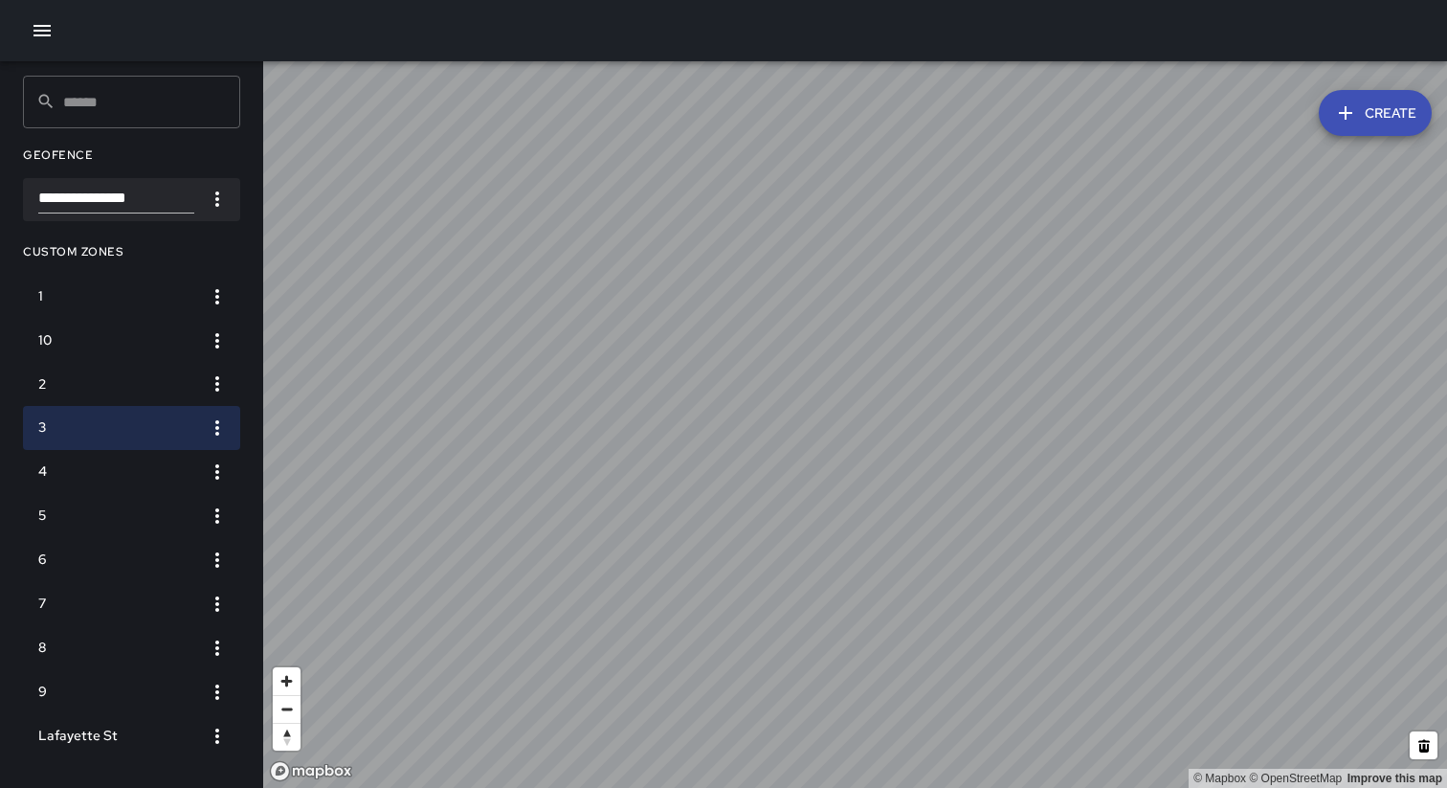
click at [103, 194] on input "**********" at bounding box center [116, 200] width 156 height 28
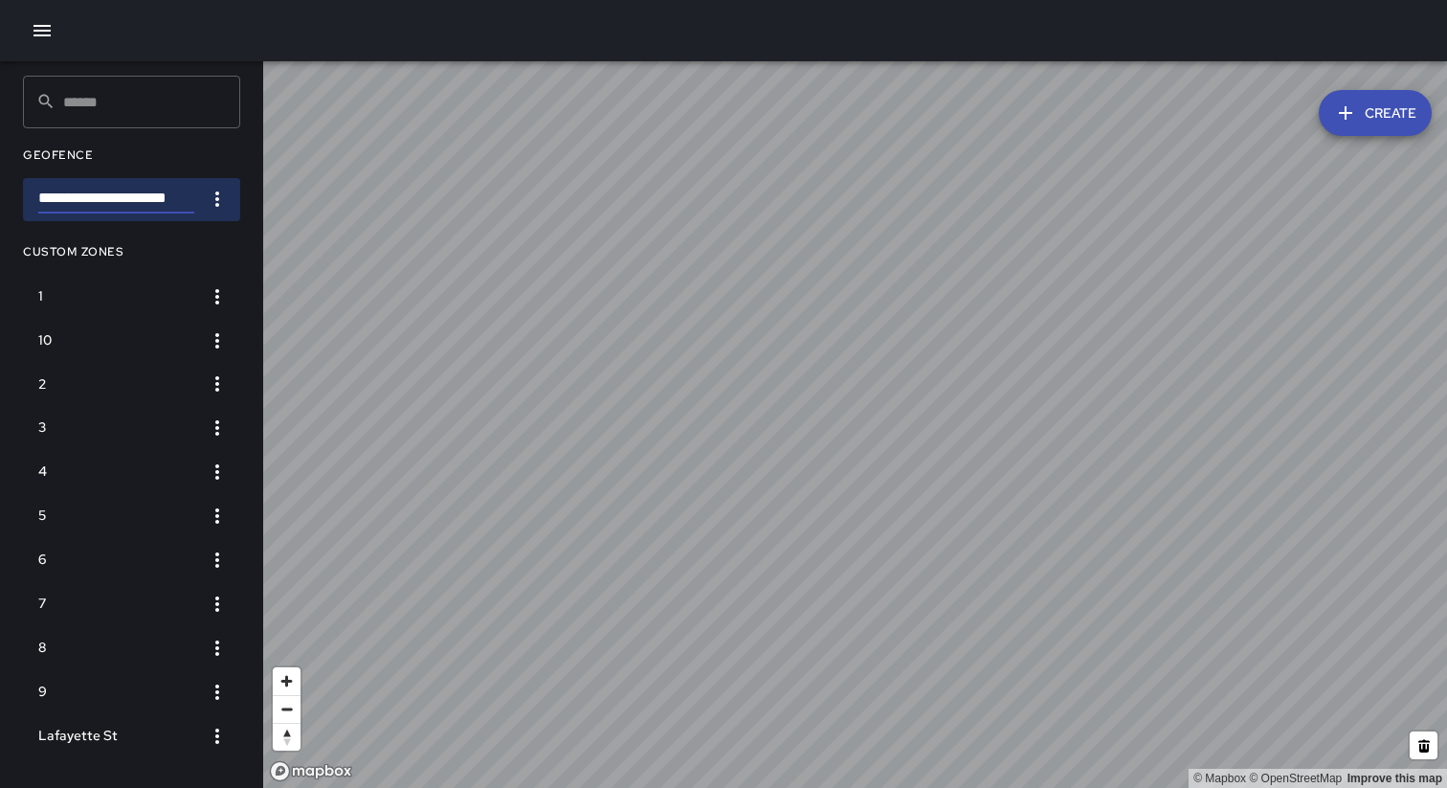
type input "**********"
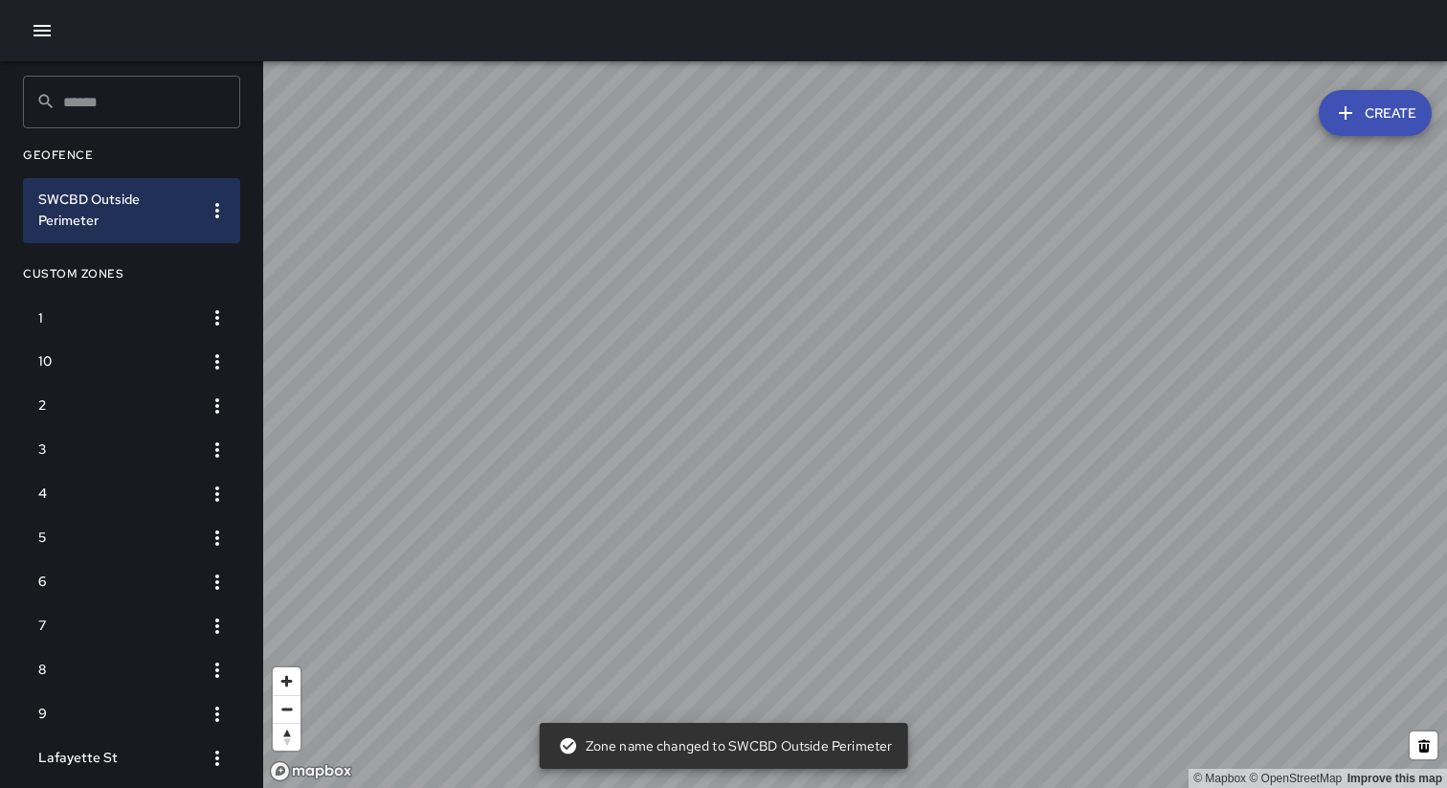
click at [37, 38] on icon "button" at bounding box center [42, 30] width 23 height 23
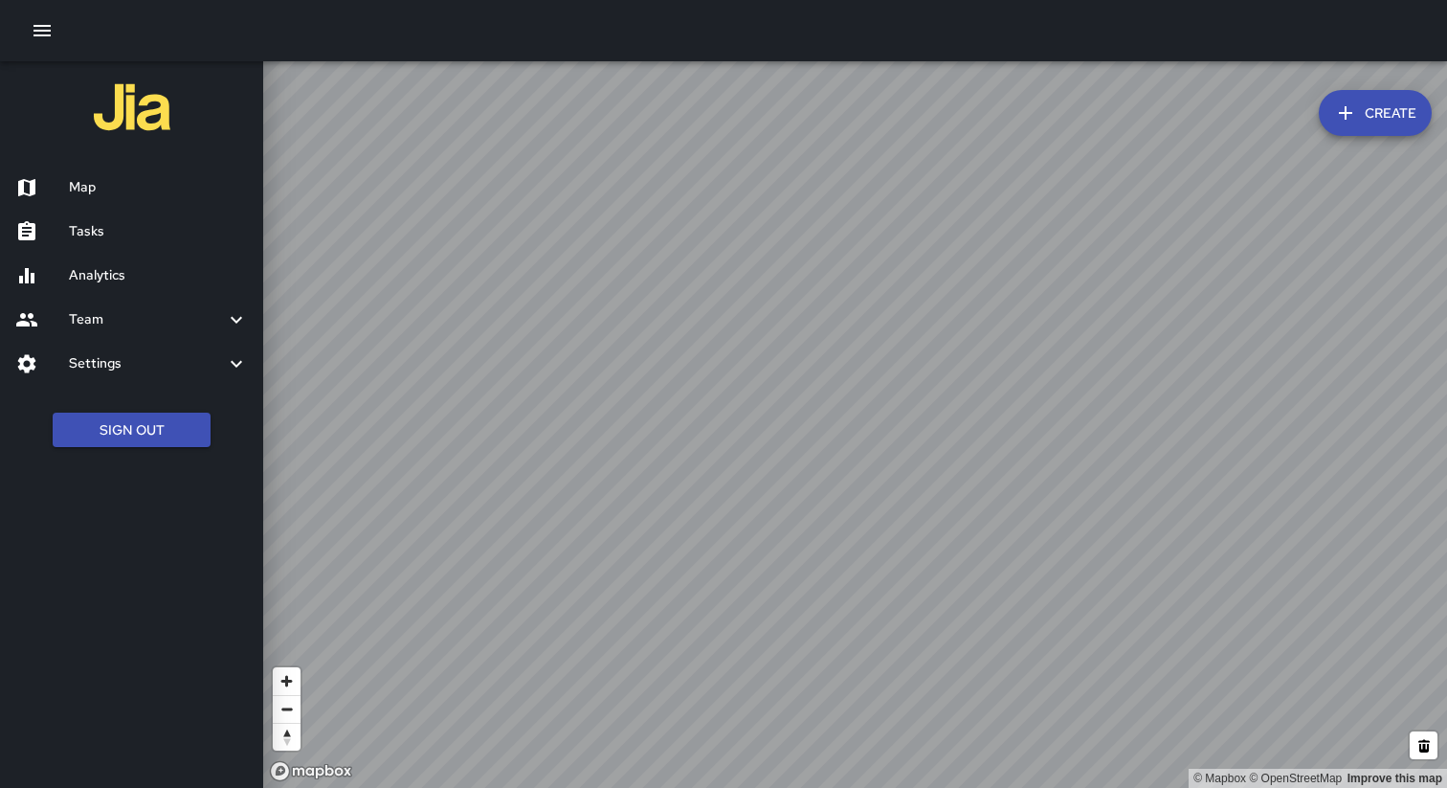
click at [83, 178] on h6 "Map" at bounding box center [158, 187] width 179 height 21
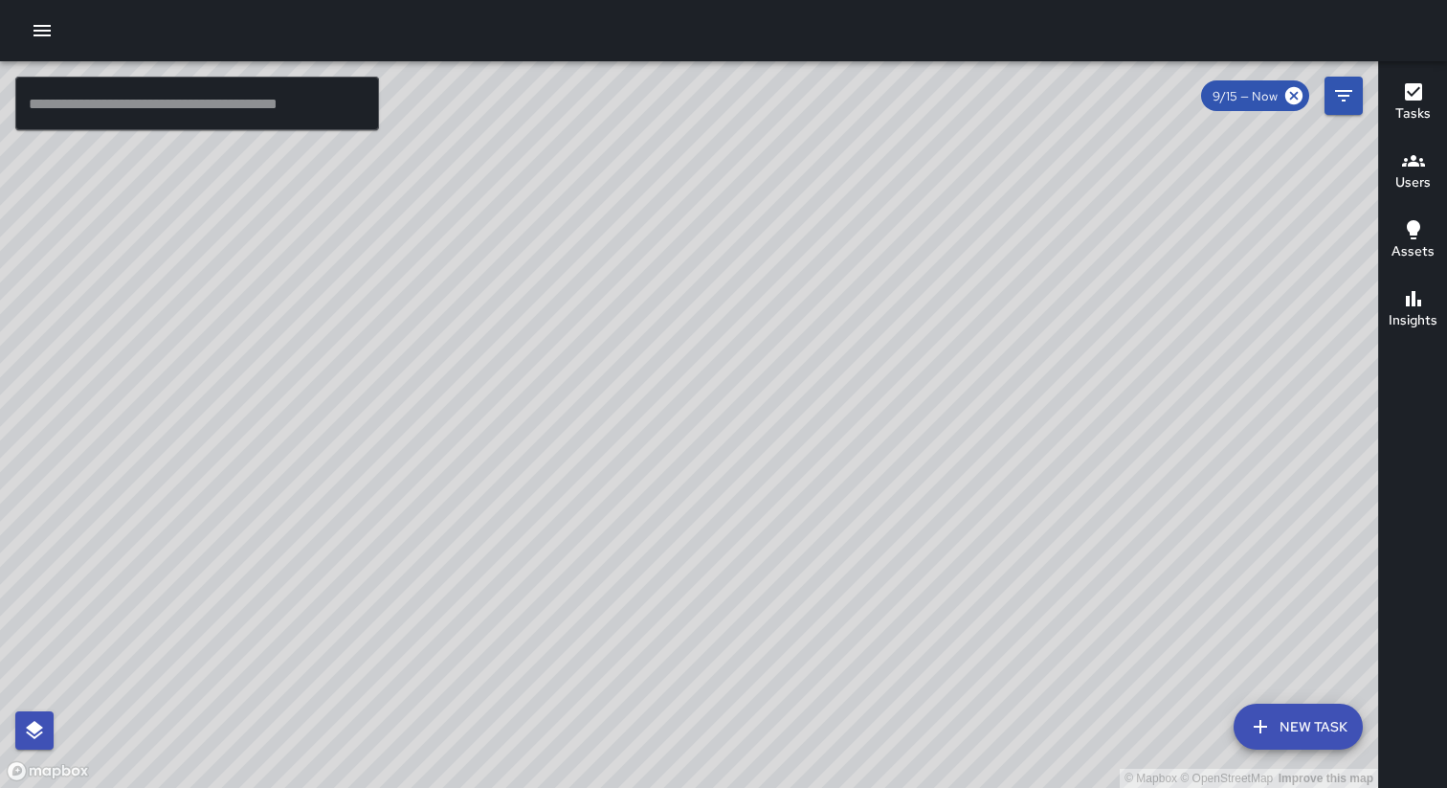
click at [37, 42] on button "button" at bounding box center [42, 30] width 38 height 38
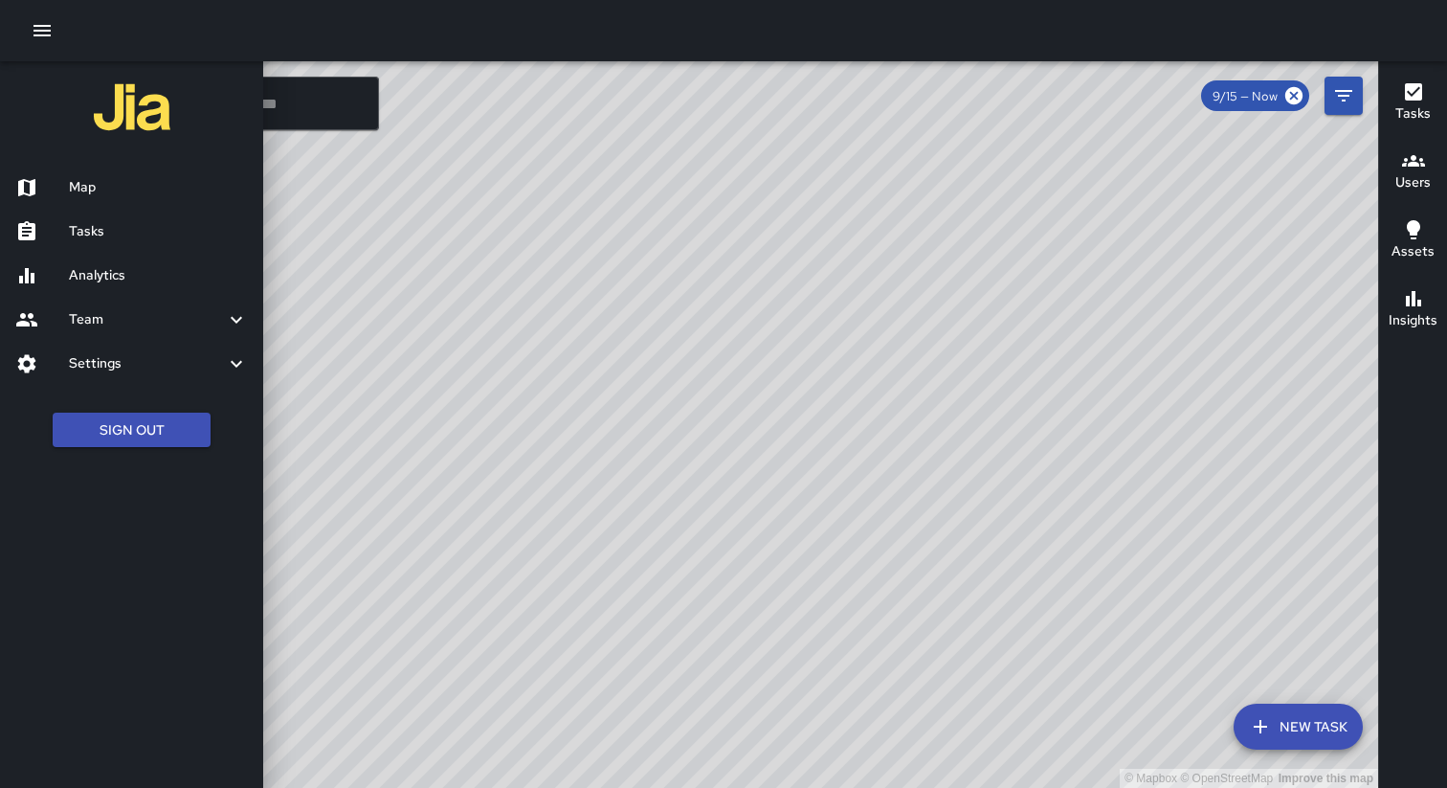
click at [116, 362] on h6 "Settings" at bounding box center [147, 363] width 156 height 21
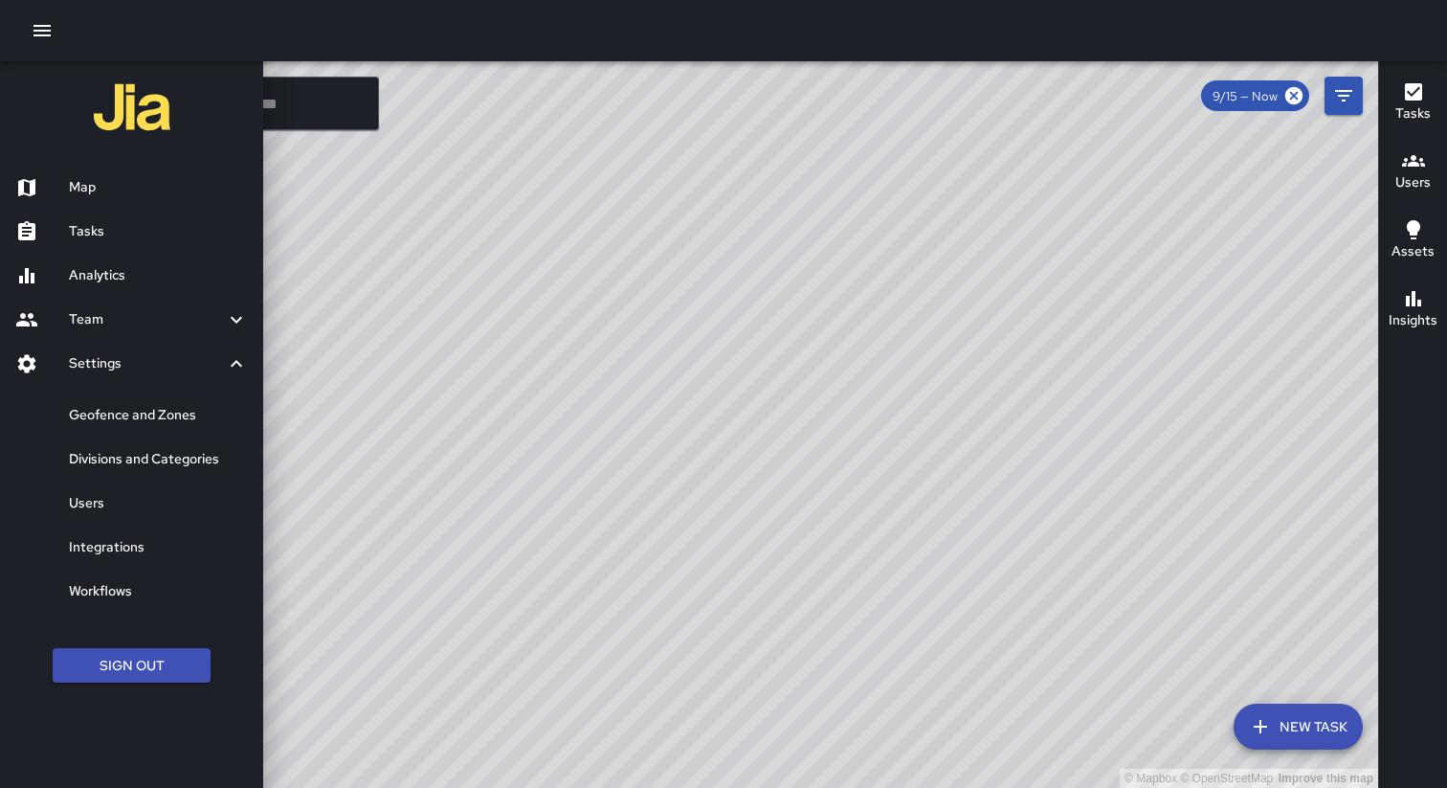
click at [116, 421] on h6 "Geofence and Zones" at bounding box center [158, 415] width 179 height 21
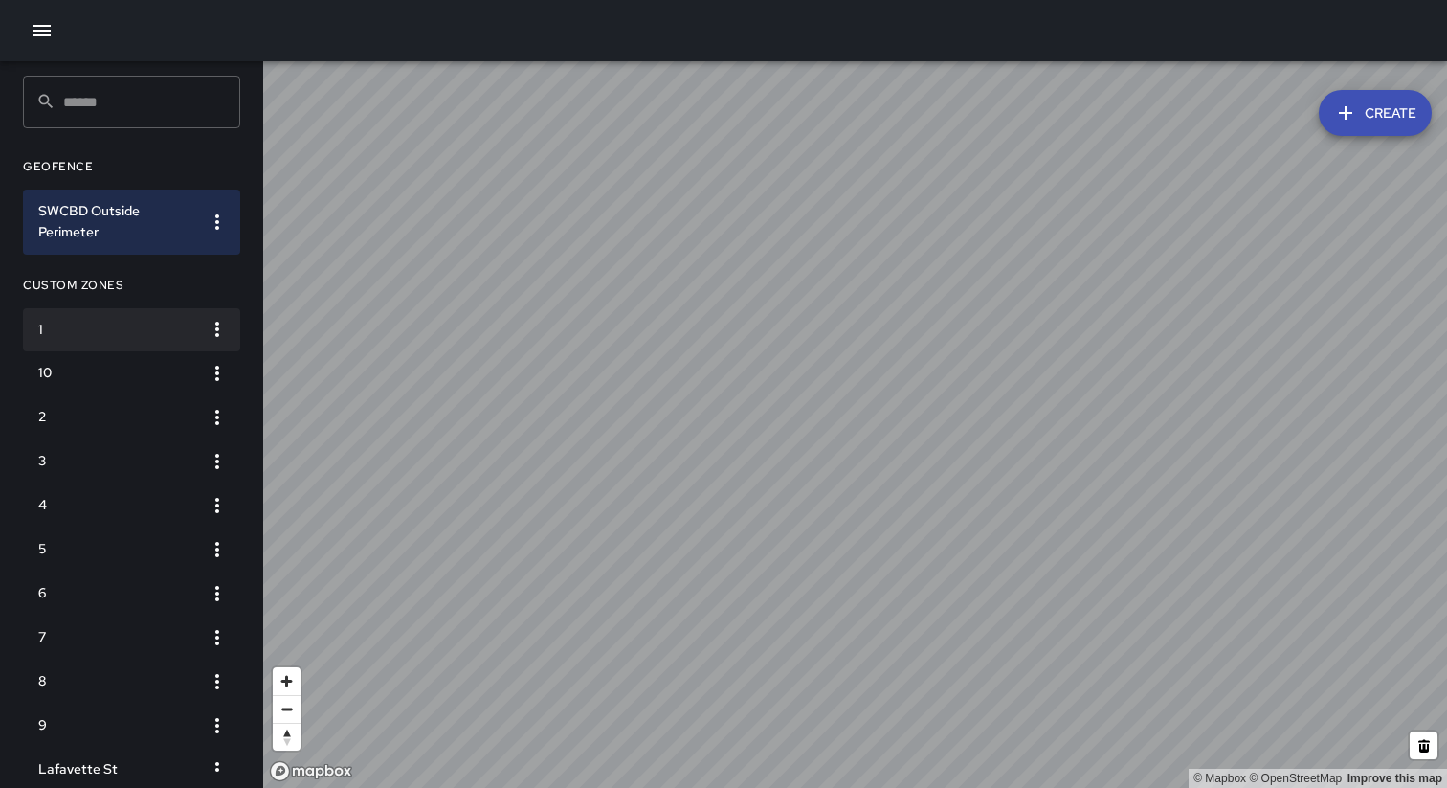
scroll to position [33, 0]
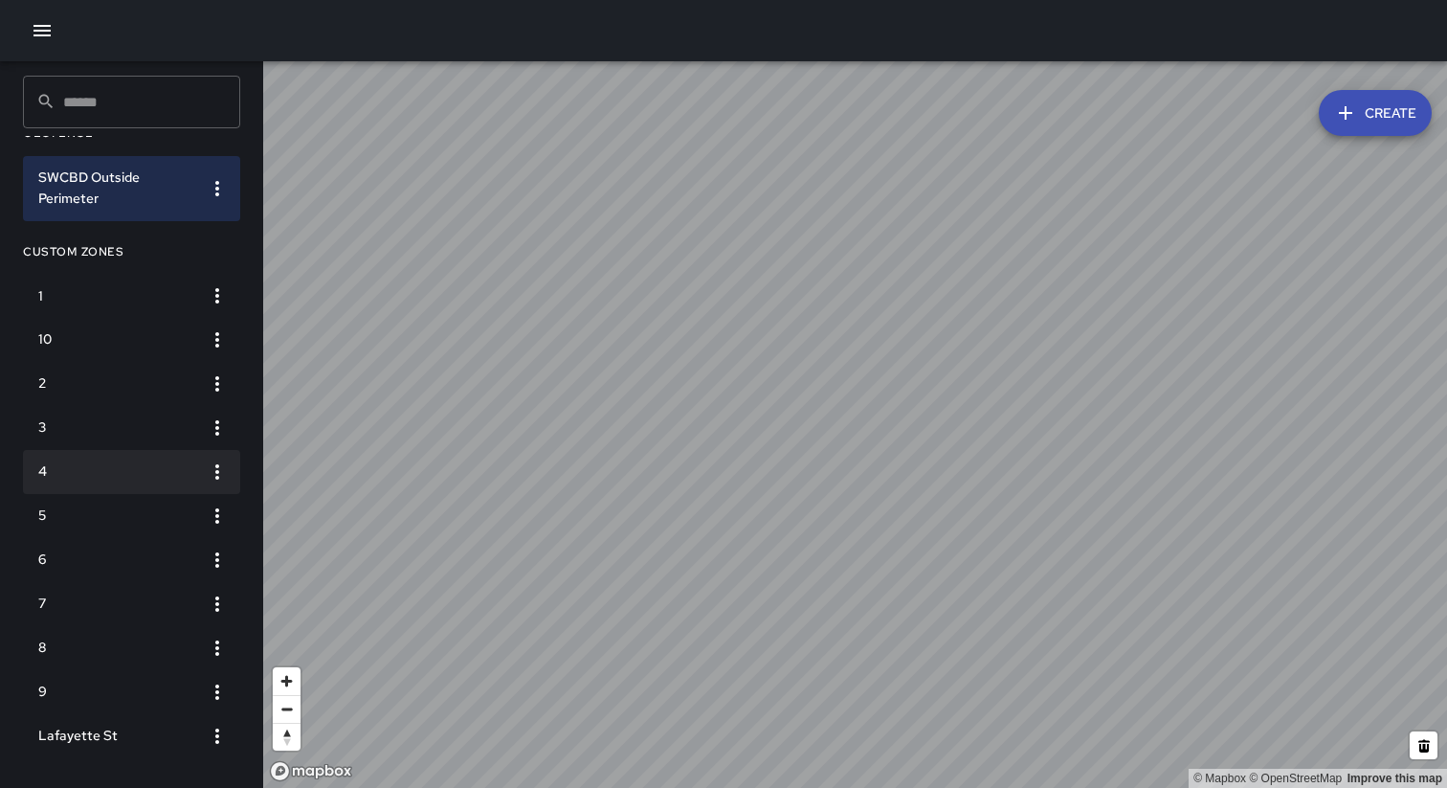
click at [126, 455] on li "4" at bounding box center [131, 472] width 217 height 44
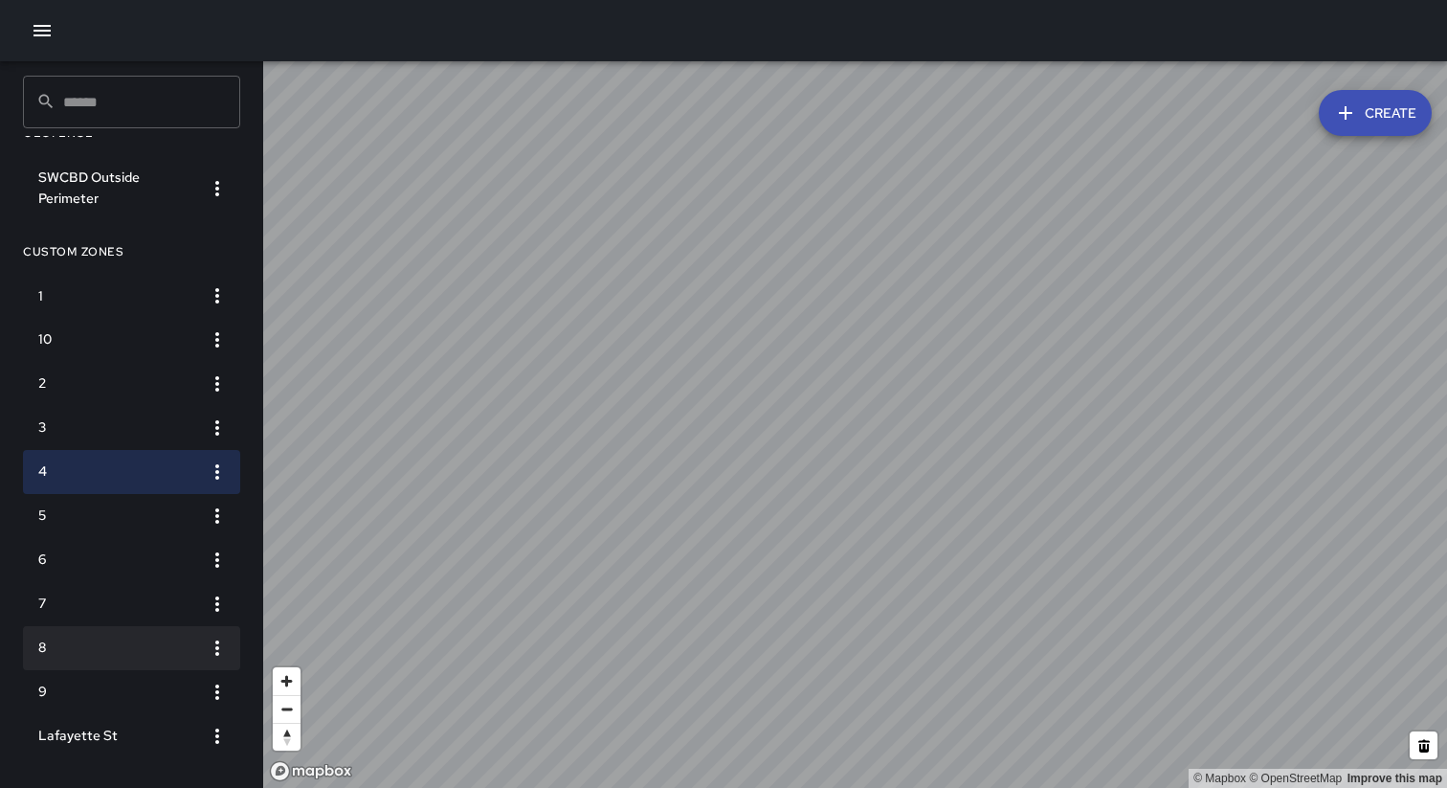
click at [132, 667] on li "8" at bounding box center [131, 648] width 217 height 44
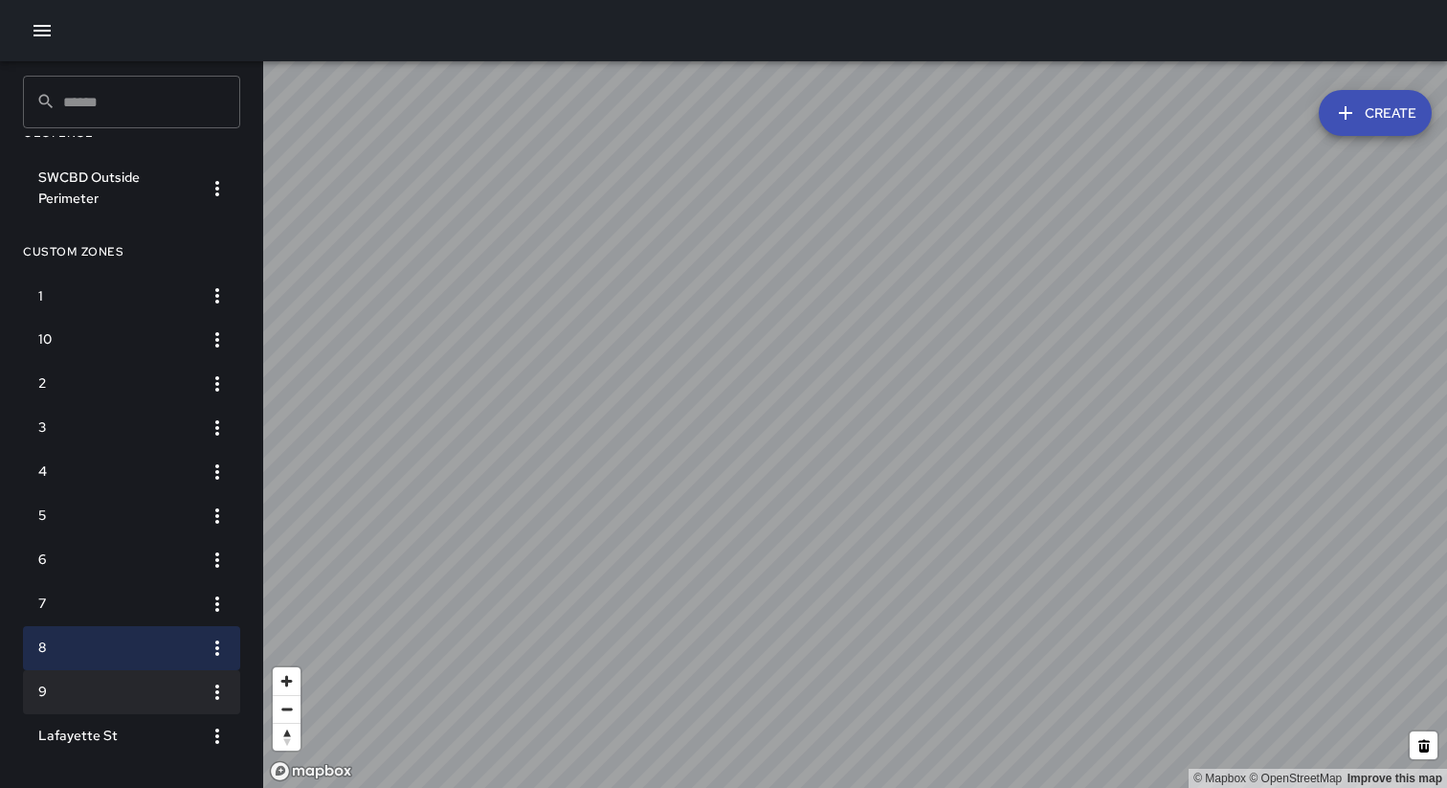
click at [137, 706] on li "9" at bounding box center [131, 692] width 217 height 44
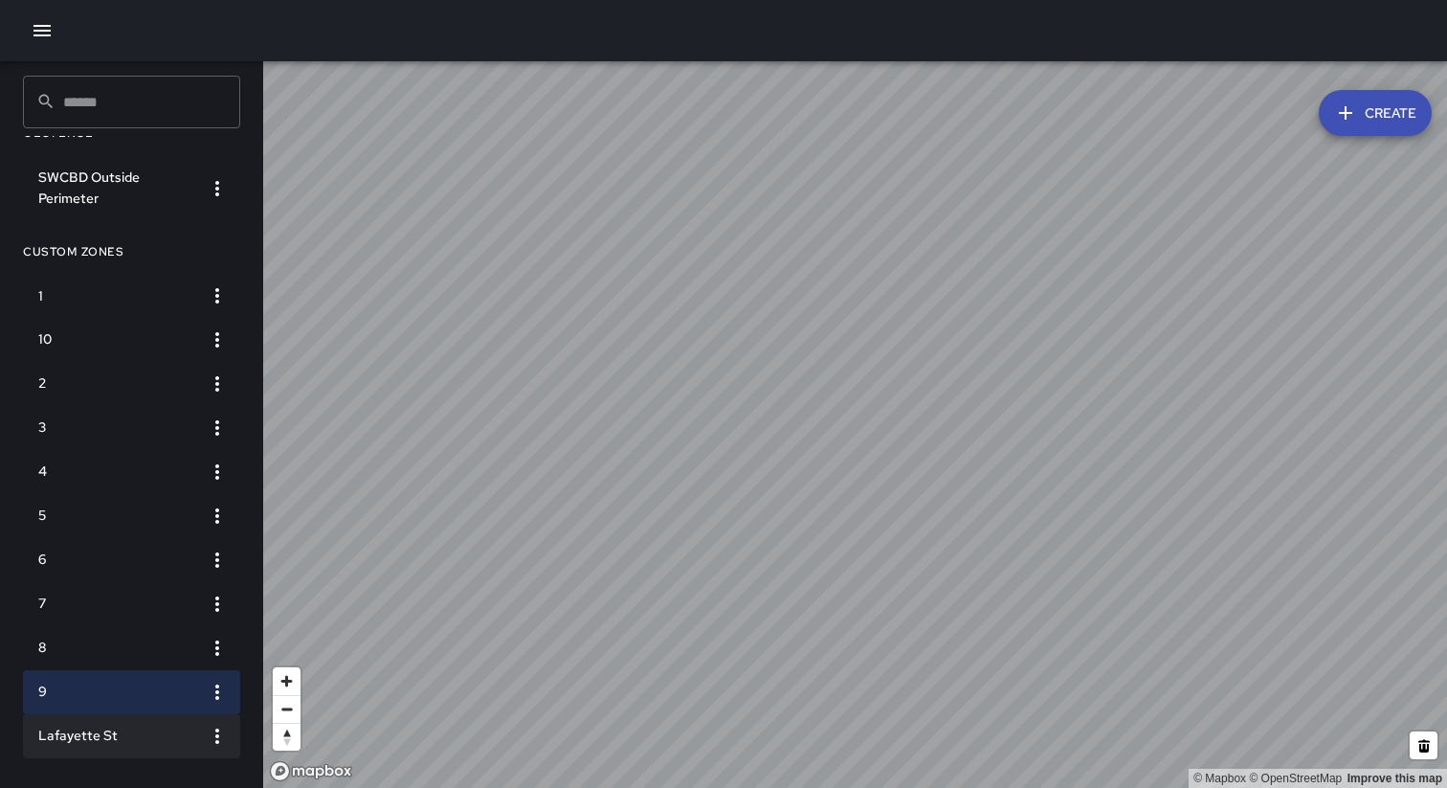
click at [143, 732] on h6 "Lafayette St" at bounding box center [116, 735] width 156 height 21
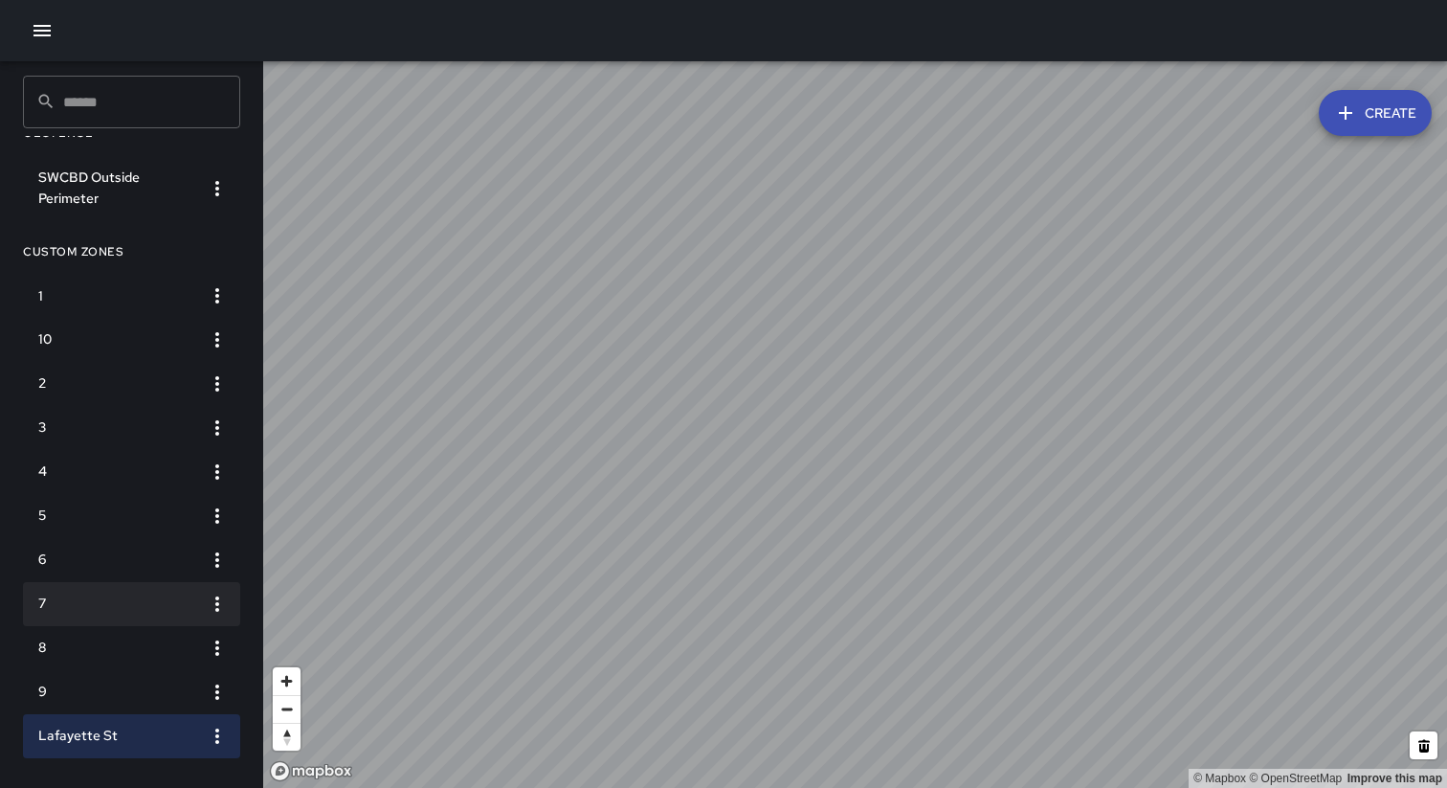
click at [119, 591] on li "7" at bounding box center [131, 604] width 217 height 44
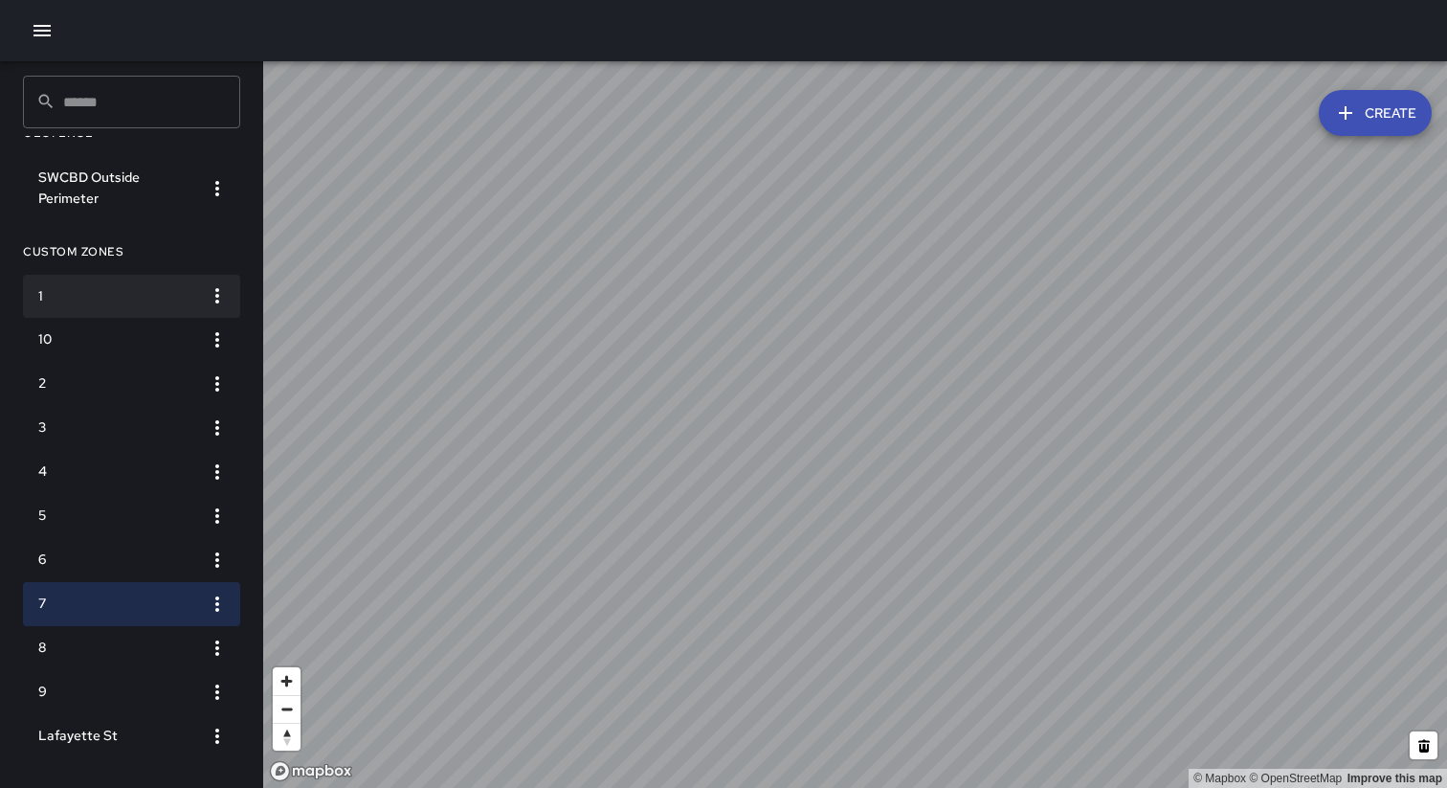
click at [93, 301] on h6 "1" at bounding box center [116, 296] width 156 height 21
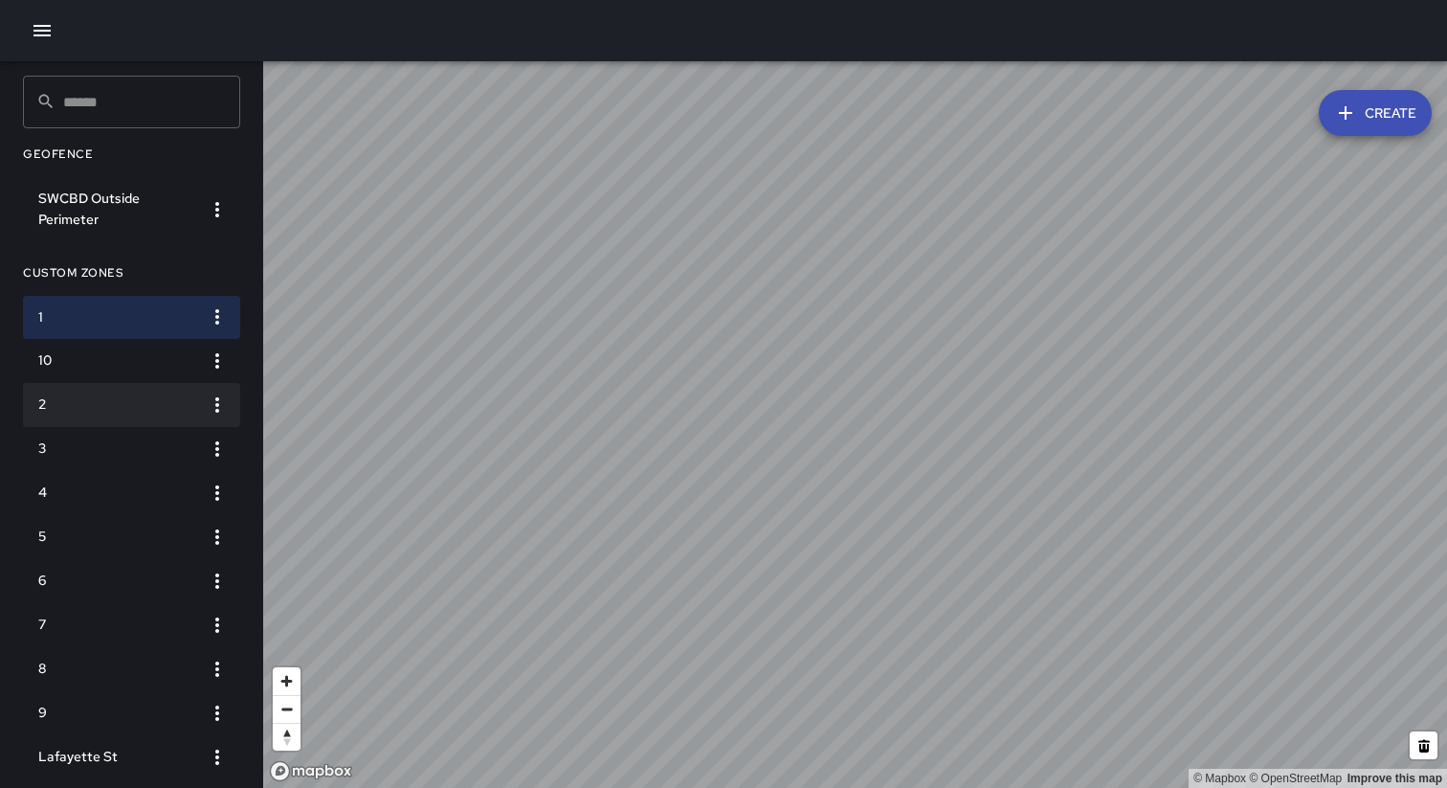
scroll to position [0, 0]
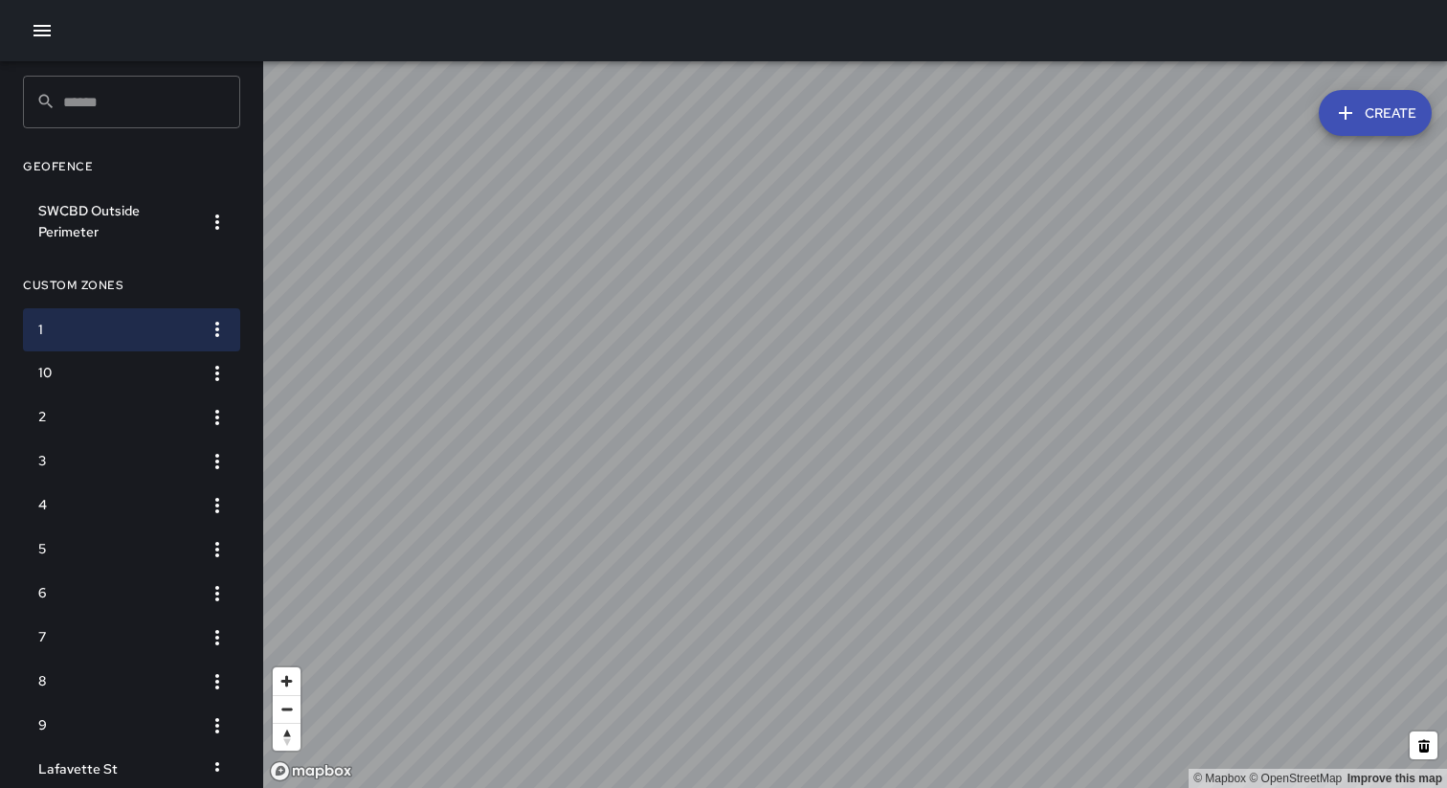
click at [40, 34] on icon "button" at bounding box center [41, 30] width 17 height 11
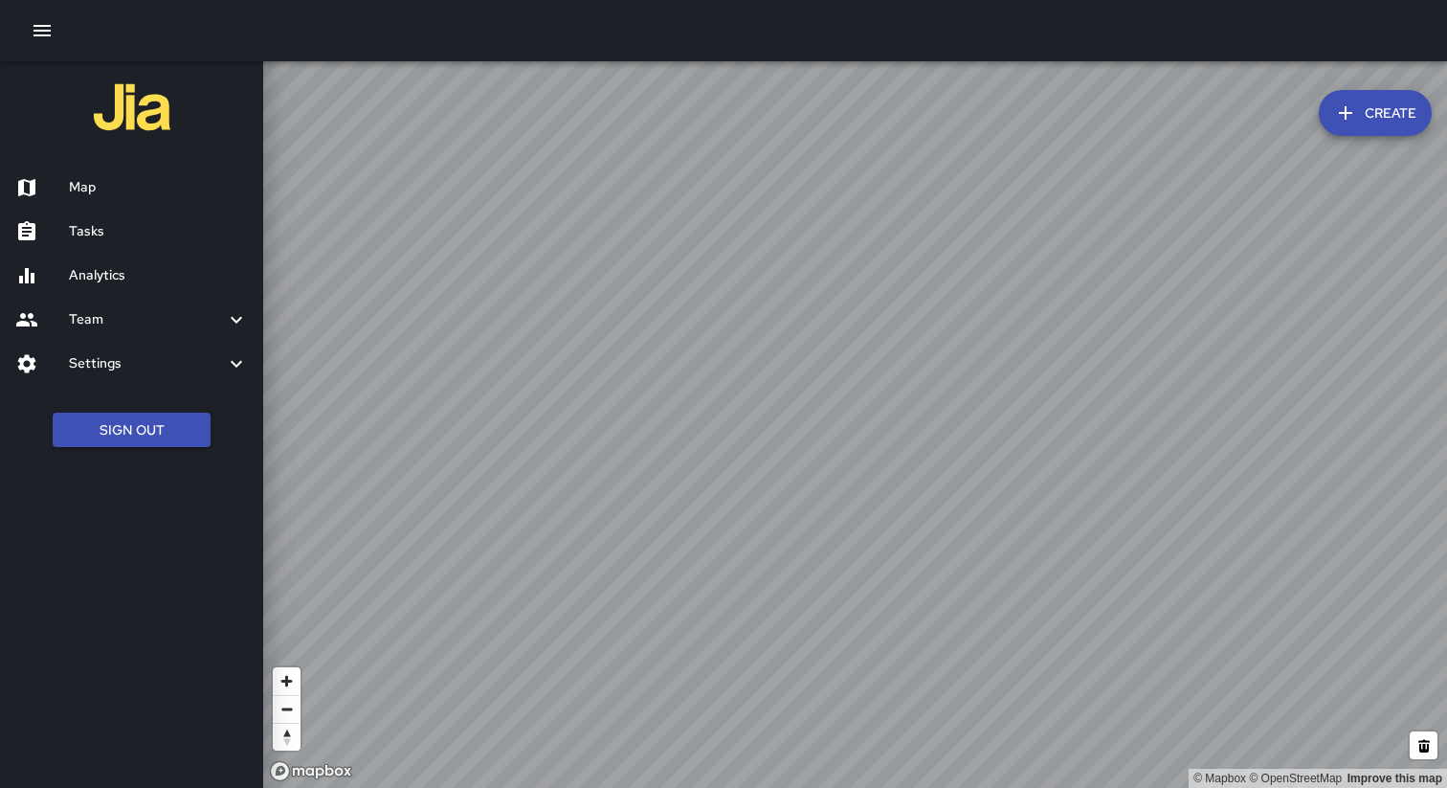
click at [97, 275] on h6 "Analytics" at bounding box center [158, 275] width 179 height 21
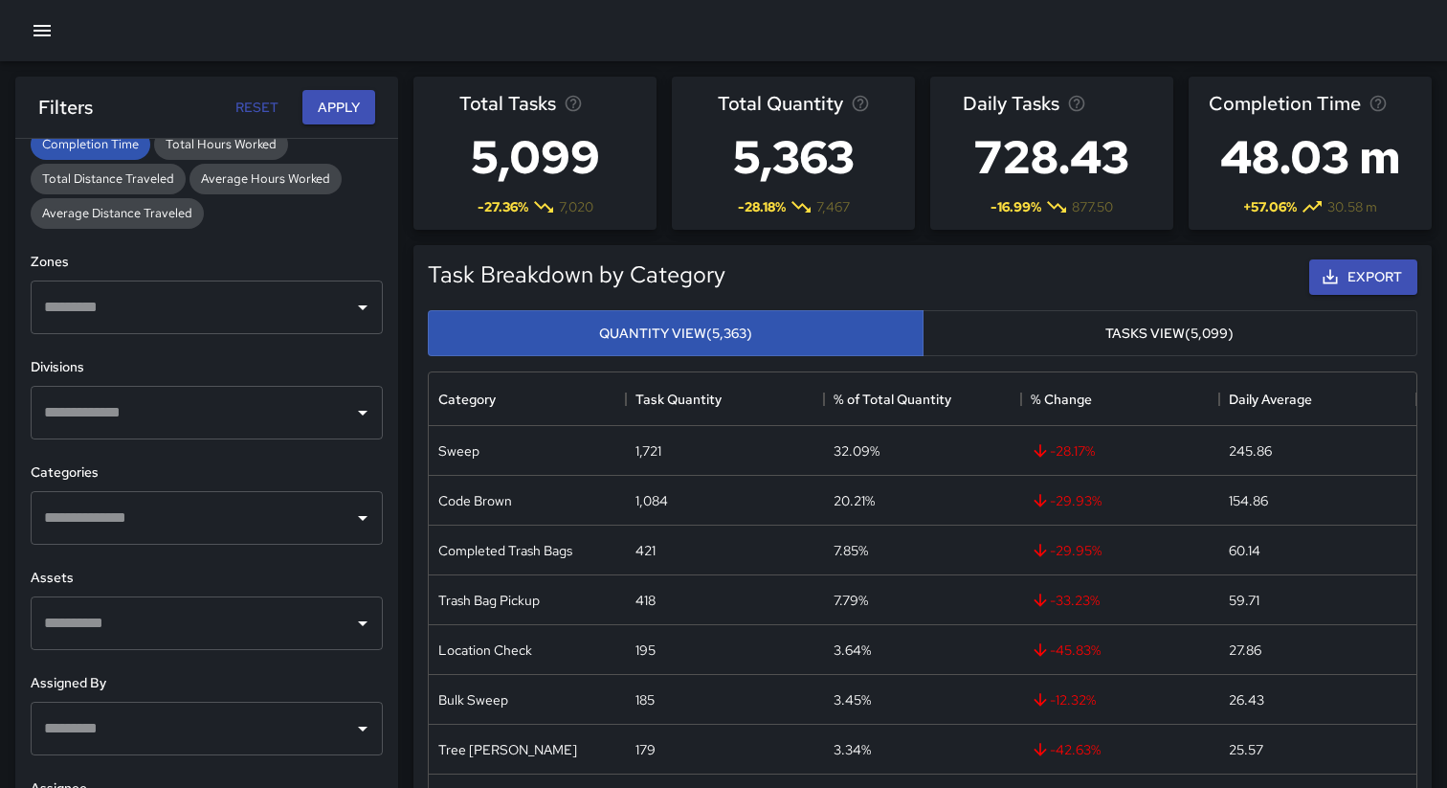
scroll to position [508, 0]
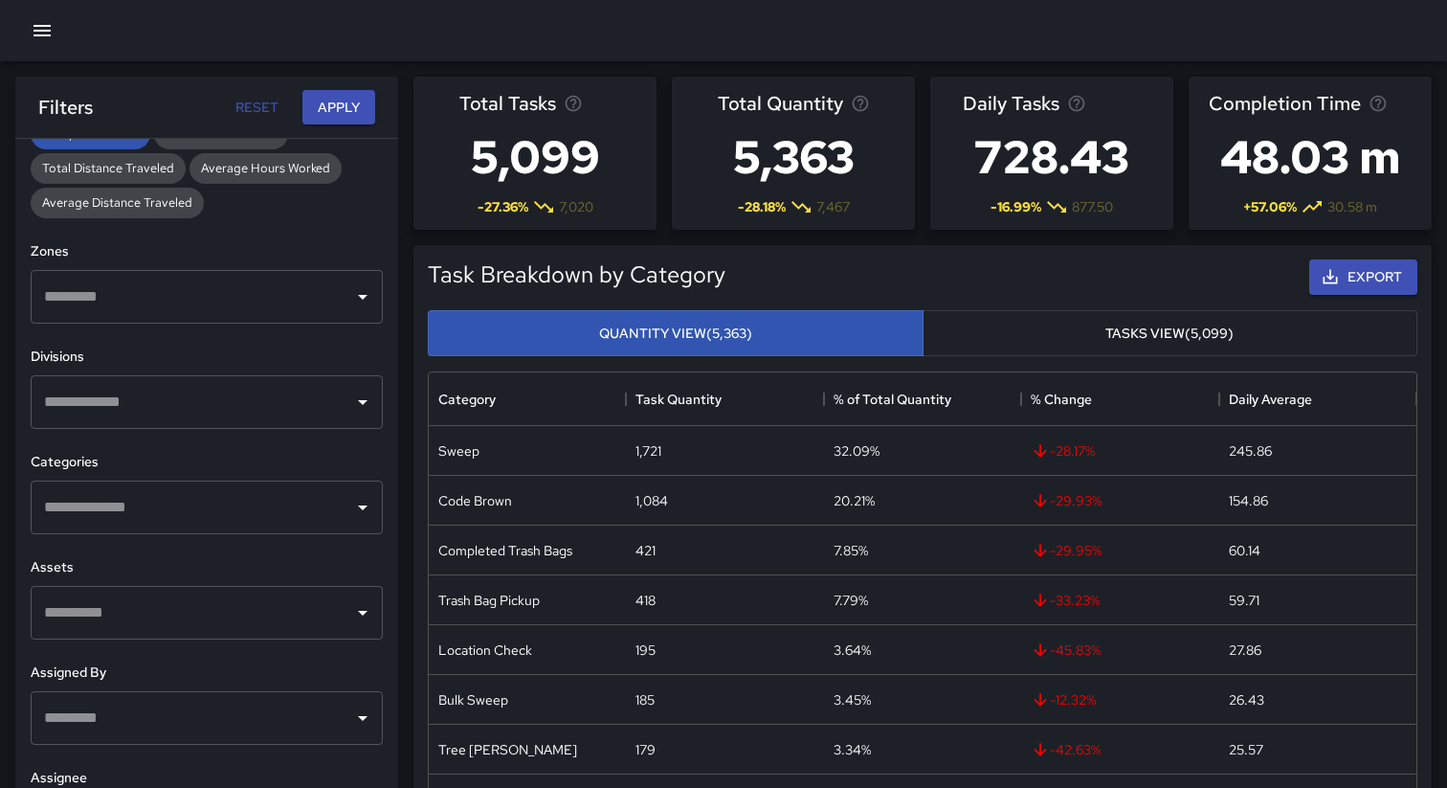
click at [215, 289] on input "text" at bounding box center [192, 297] width 306 height 36
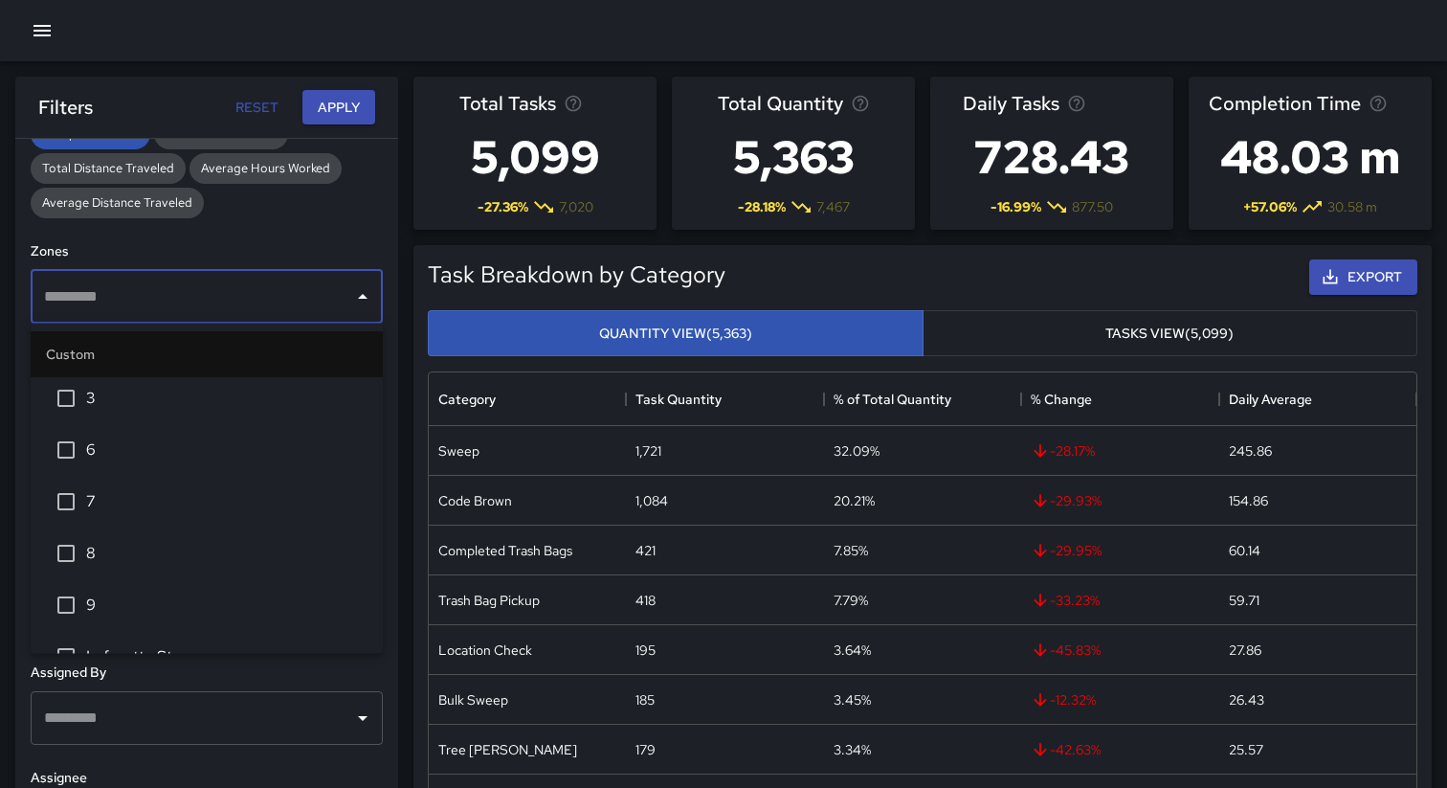
scroll to position [0, 0]
click at [292, 248] on h6 "Zones" at bounding box center [207, 251] width 352 height 21
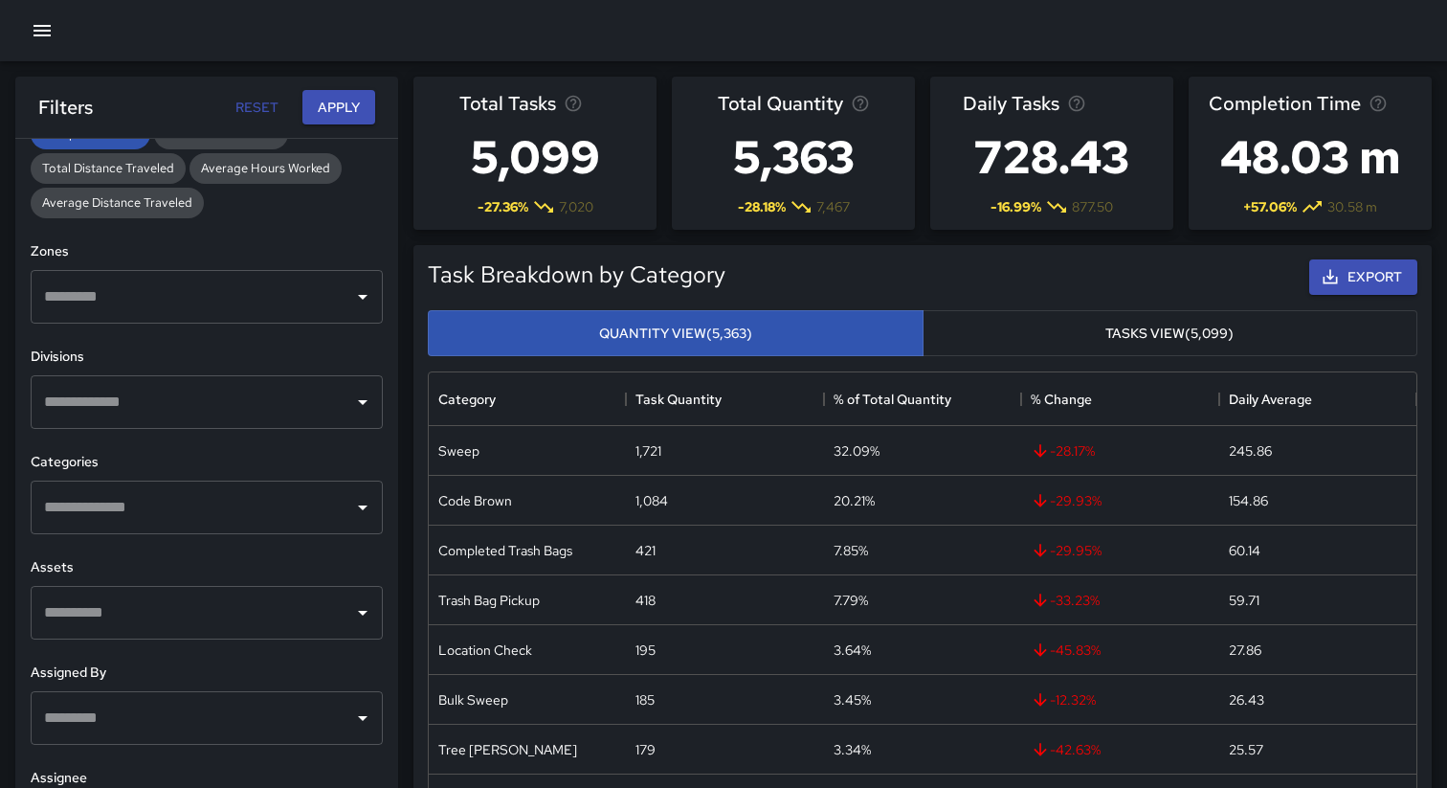
click at [296, 312] on input "text" at bounding box center [192, 297] width 306 height 36
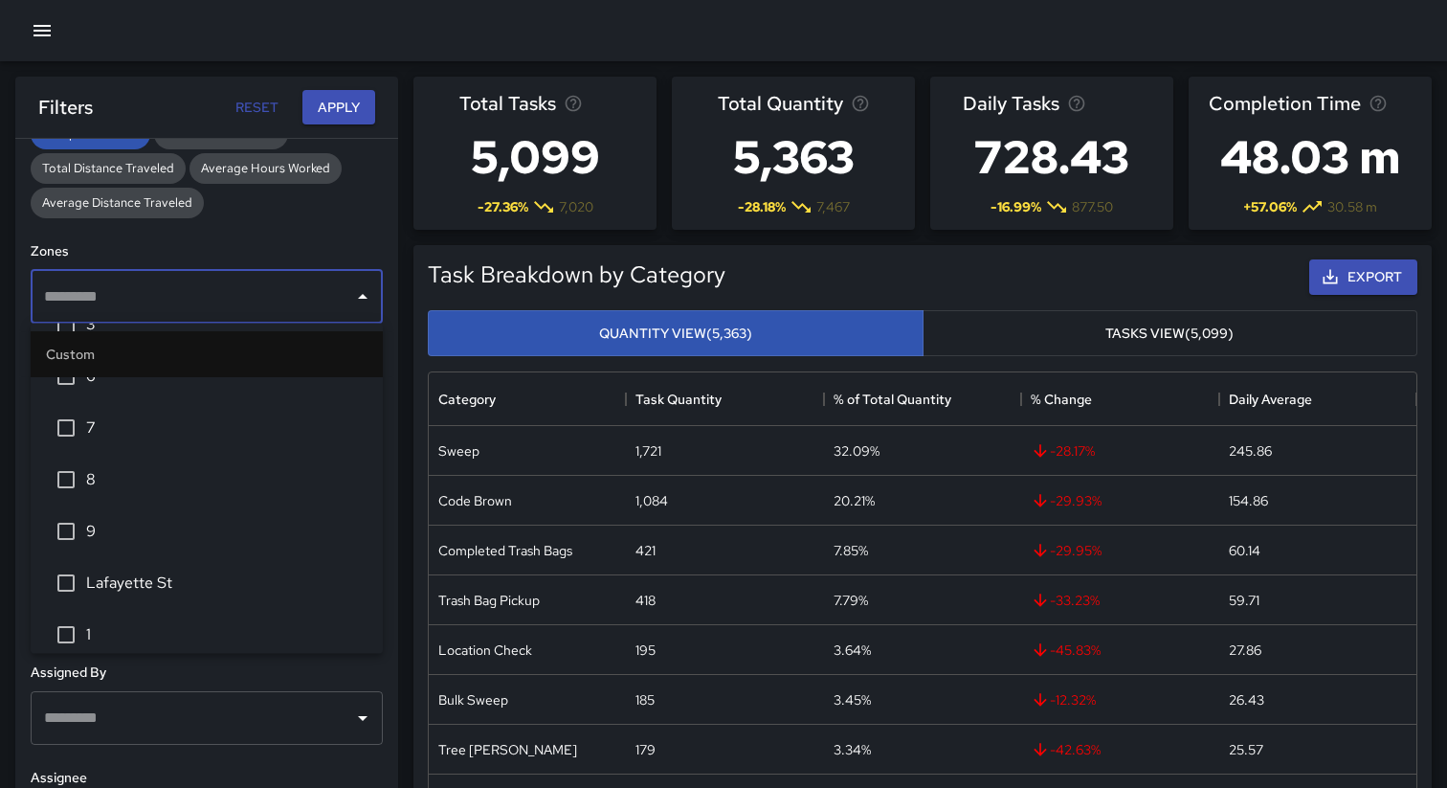
scroll to position [176, 0]
click at [193, 578] on span "Lafayette St" at bounding box center [226, 588] width 281 height 23
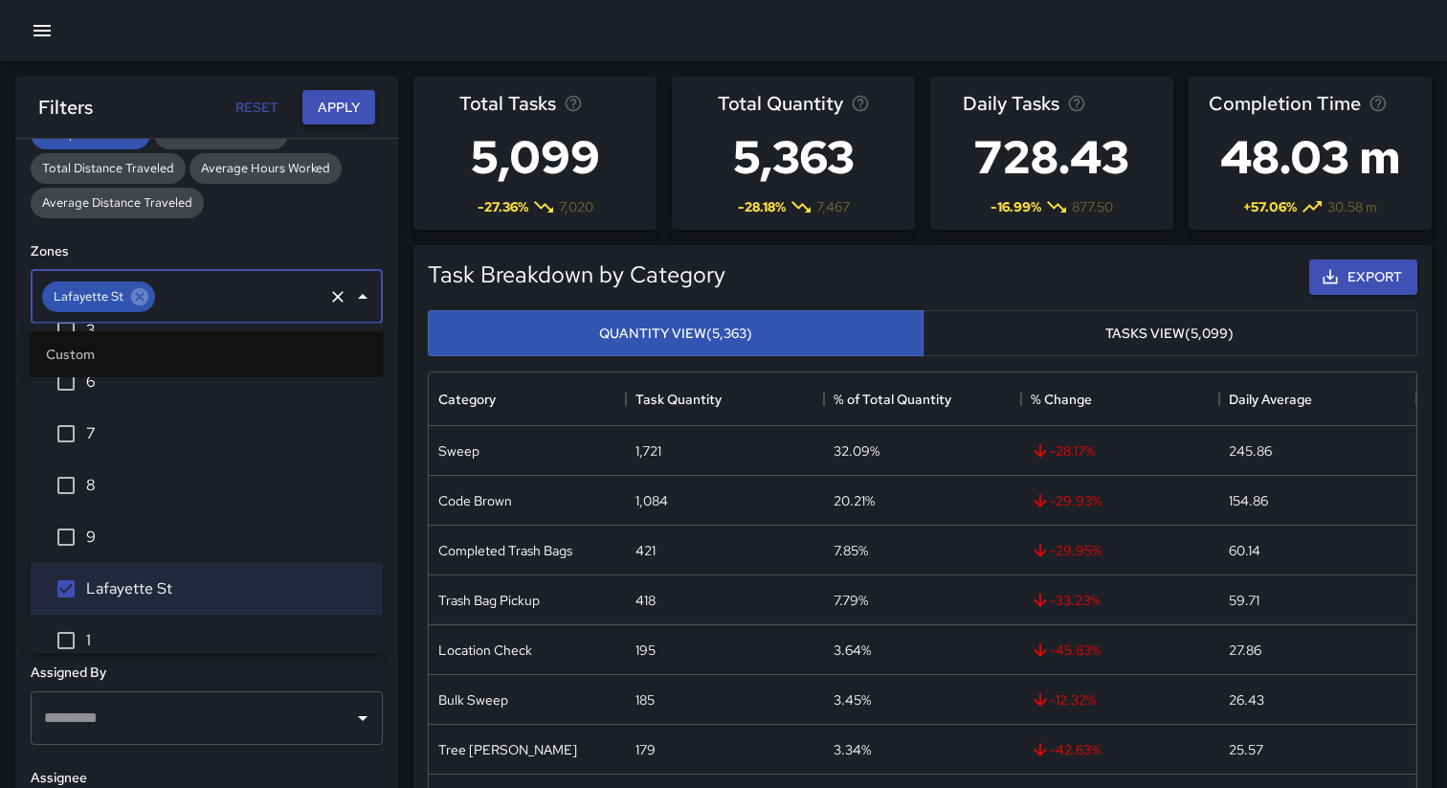
click at [324, 107] on button "Apply" at bounding box center [338, 107] width 73 height 35
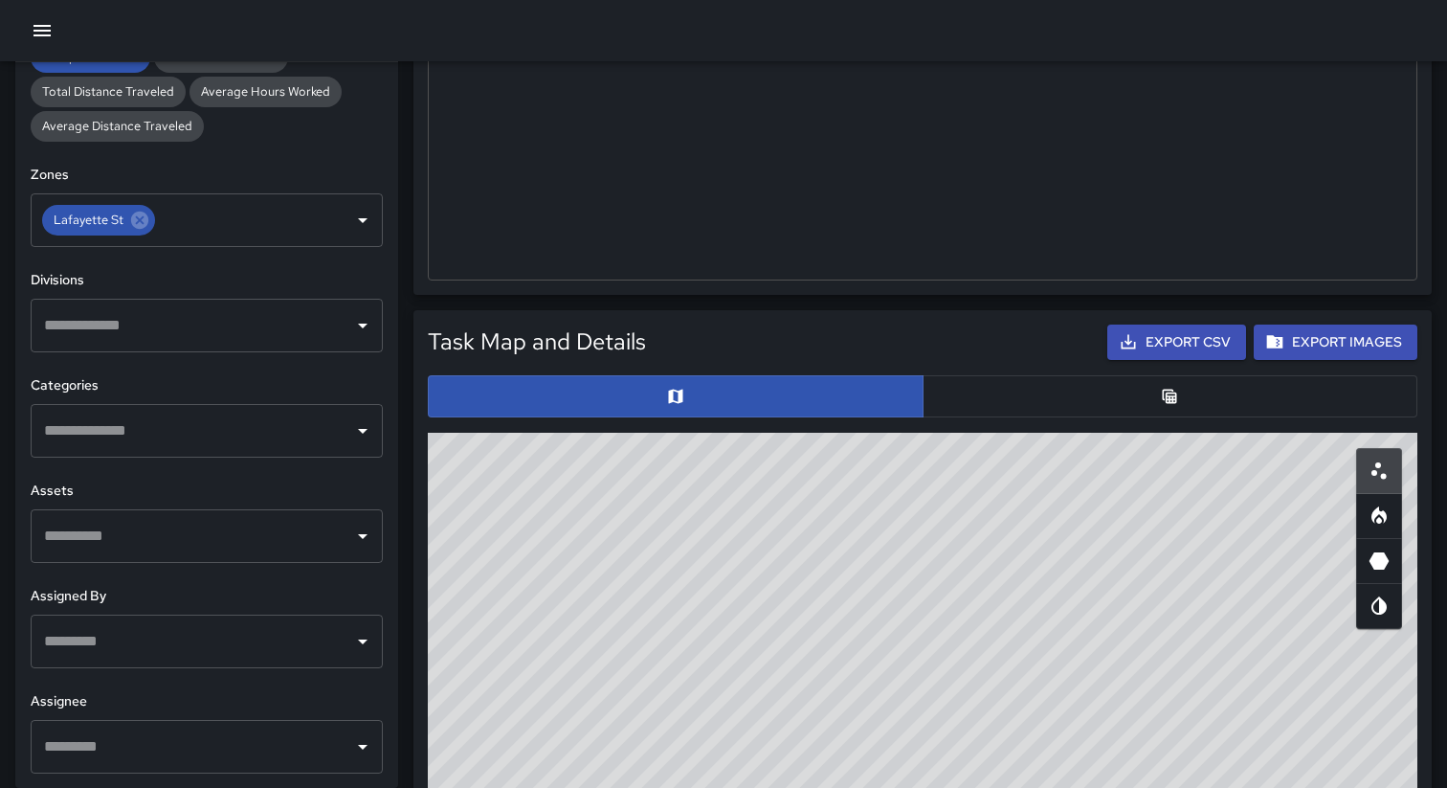
scroll to position [812, 0]
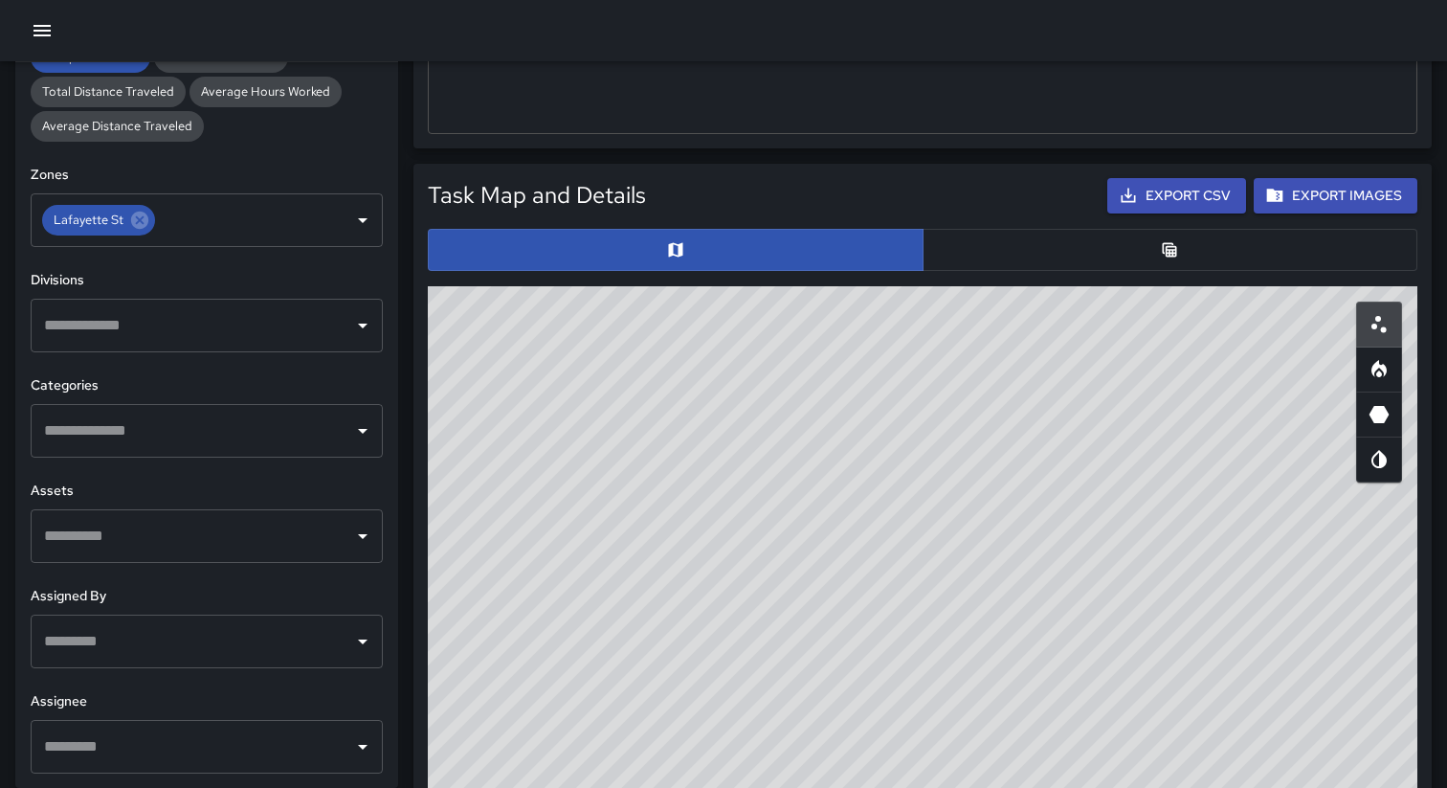
click at [983, 236] on button "button" at bounding box center [1171, 250] width 496 height 42
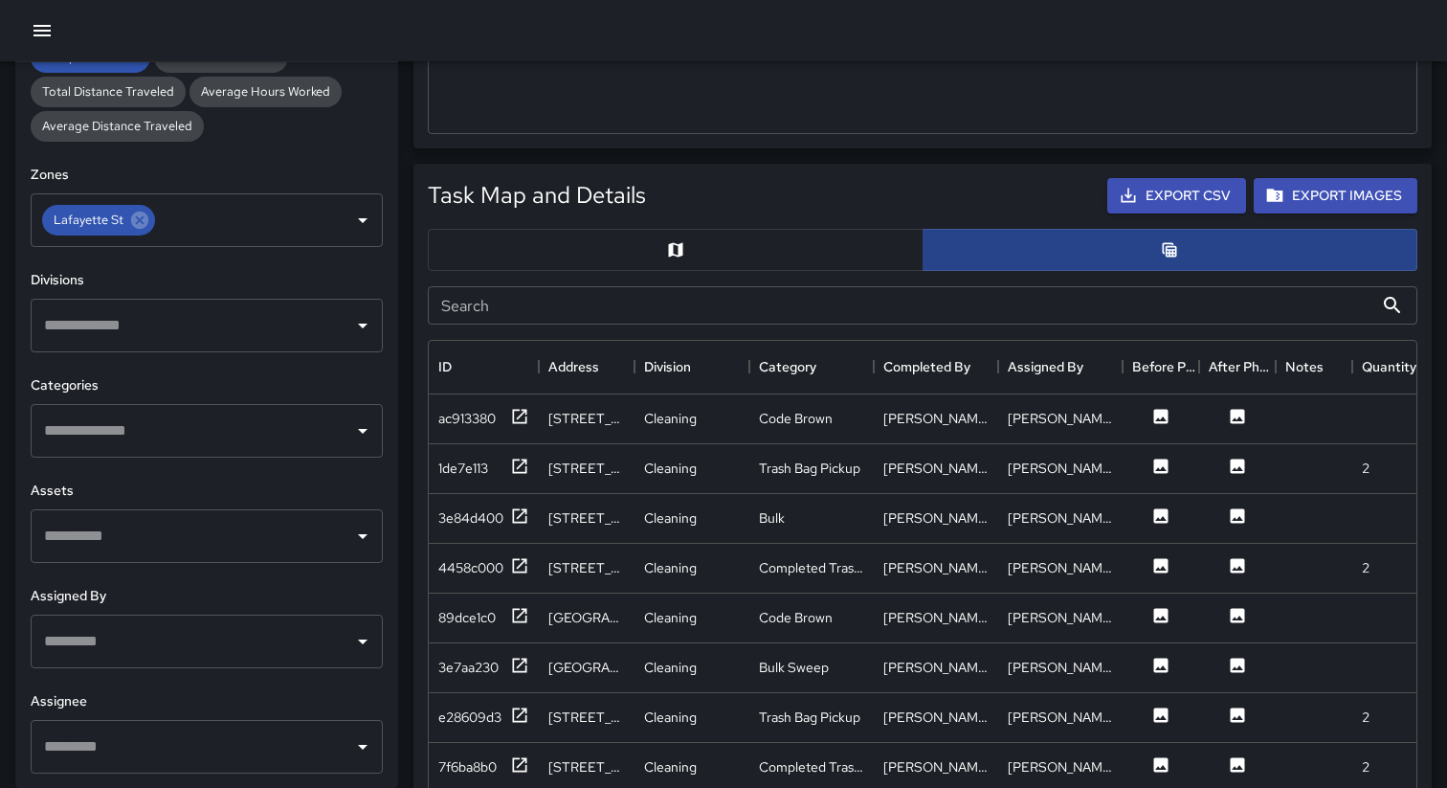
scroll to position [1, 1]
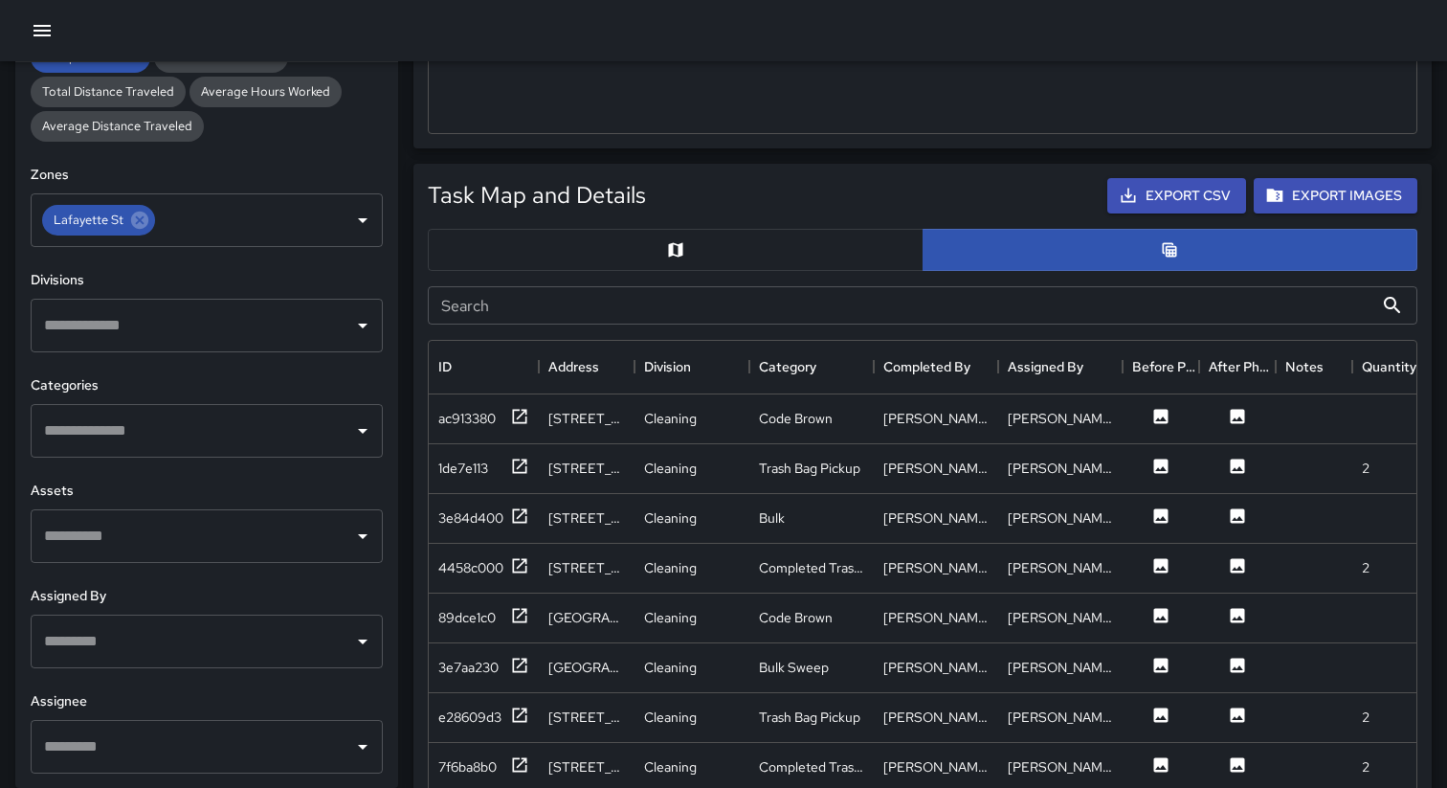
click at [636, 255] on button "button" at bounding box center [676, 250] width 496 height 42
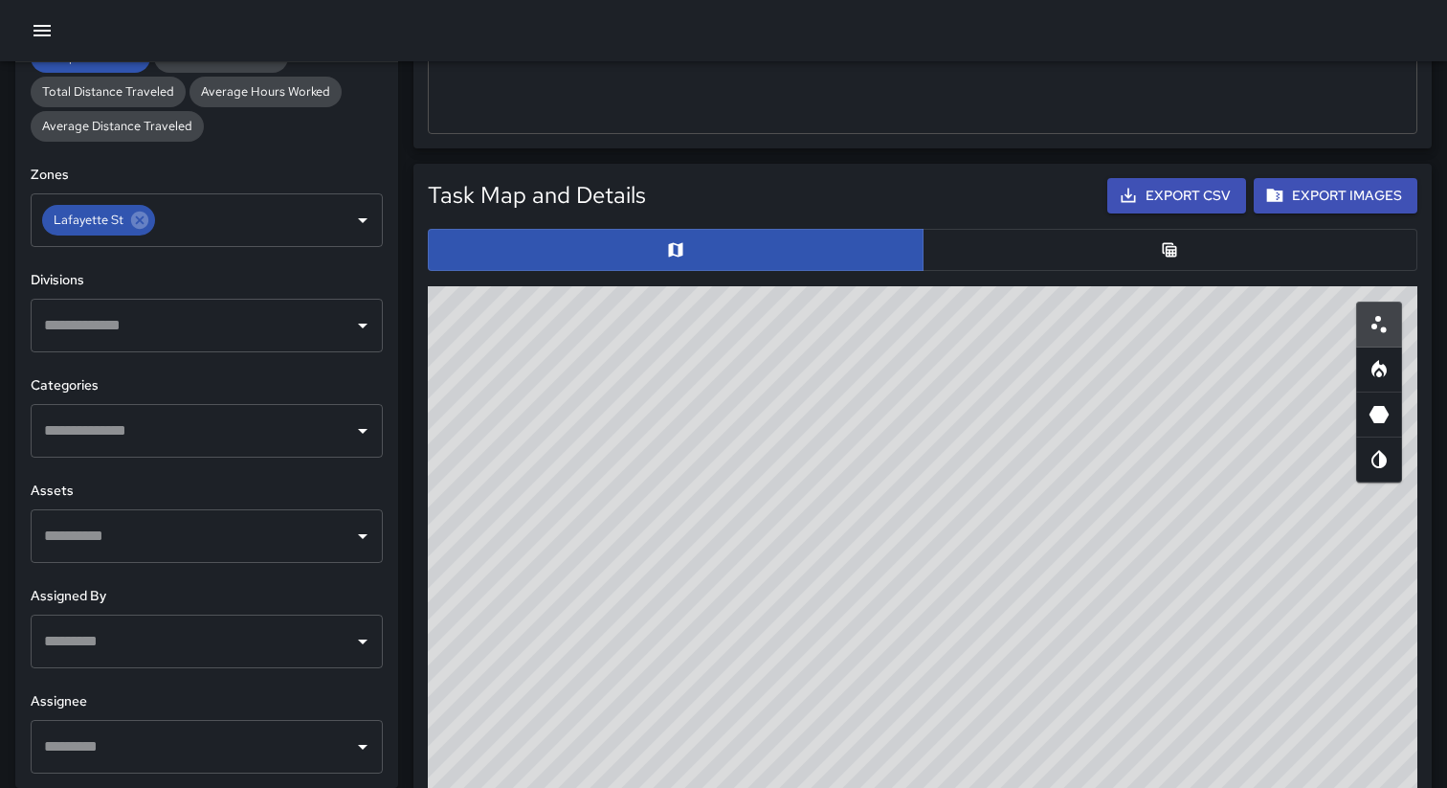
drag, startPoint x: 614, startPoint y: 611, endPoint x: 635, endPoint y: 367, distance: 245.0
click at [630, 373] on div "© Mapbox © OpenStreetMap Improve this map" at bounding box center [923, 669] width 990 height 766
click at [33, 25] on icon "button" at bounding box center [41, 30] width 17 height 11
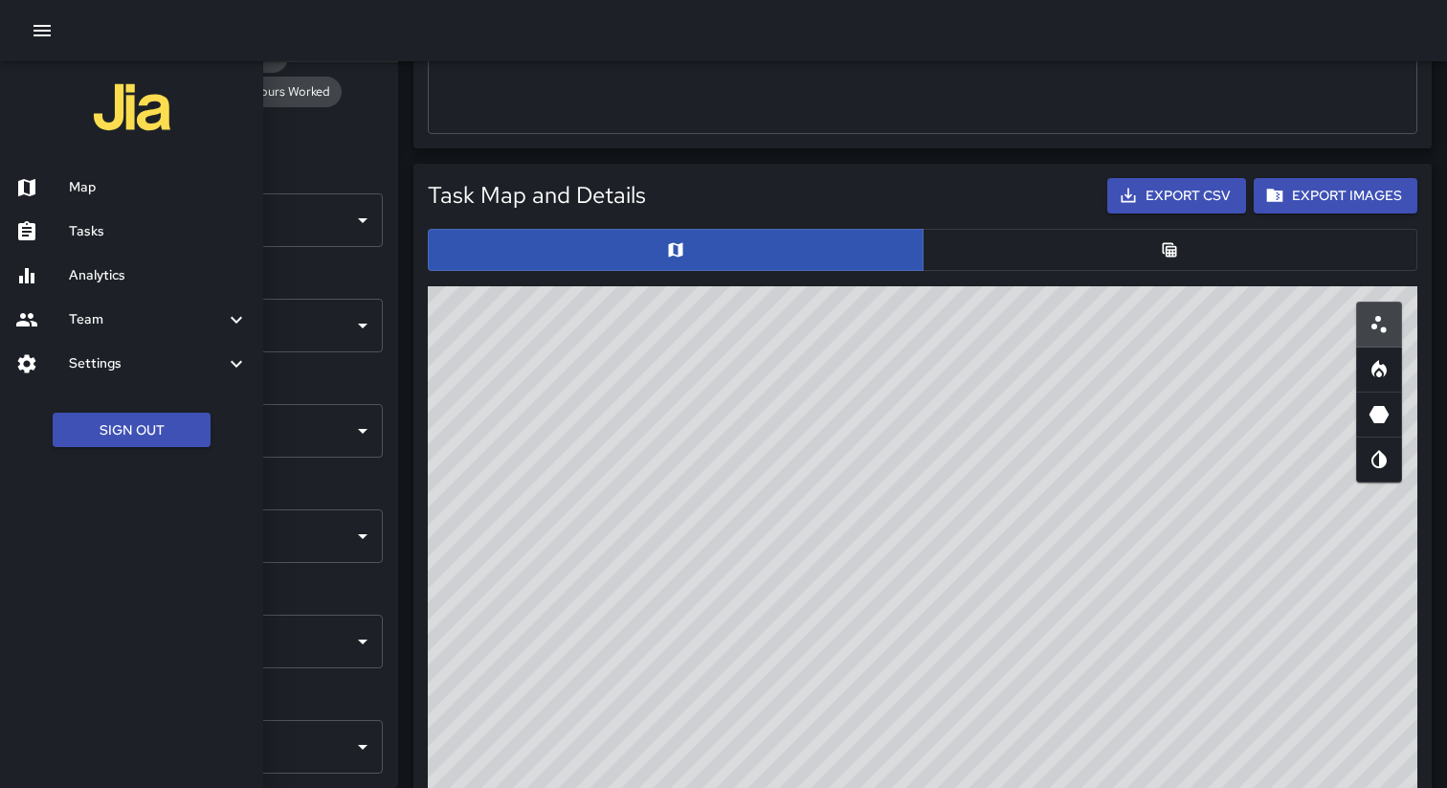
click at [88, 199] on div "Map" at bounding box center [131, 188] width 263 height 44
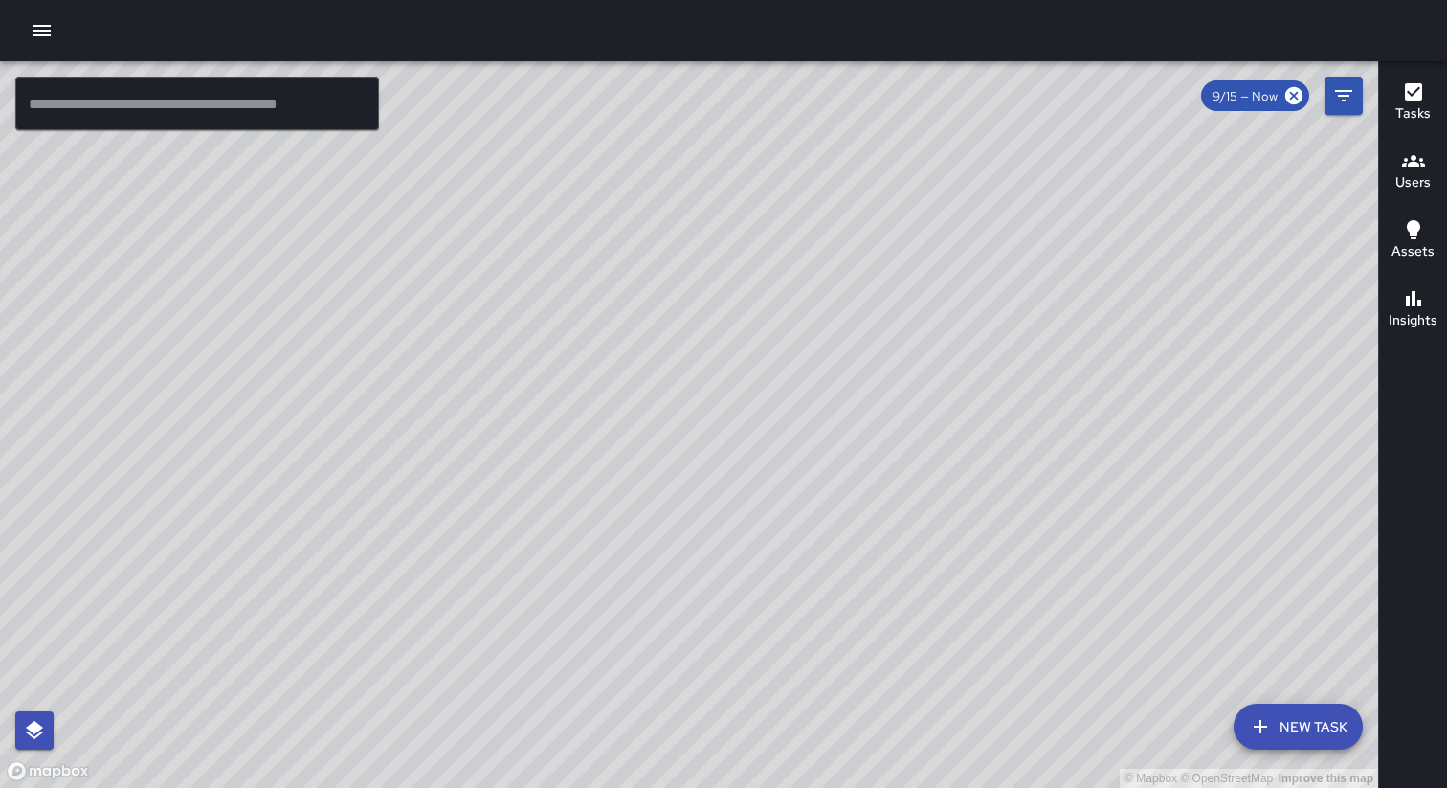
click at [848, 14] on div at bounding box center [723, 30] width 1447 height 61
click at [47, 26] on icon "button" at bounding box center [41, 30] width 17 height 11
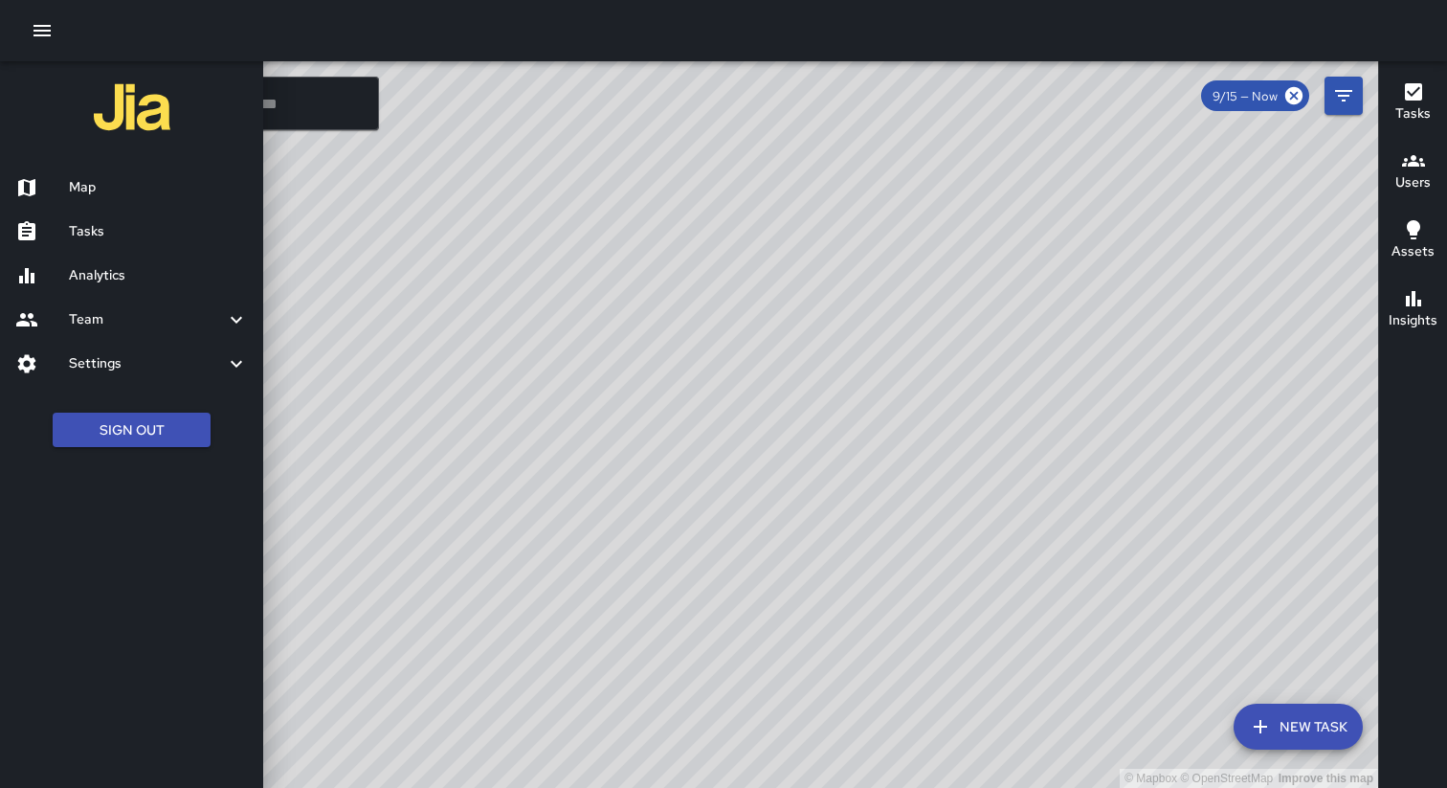
click at [150, 367] on h6 "Settings" at bounding box center [147, 363] width 156 height 21
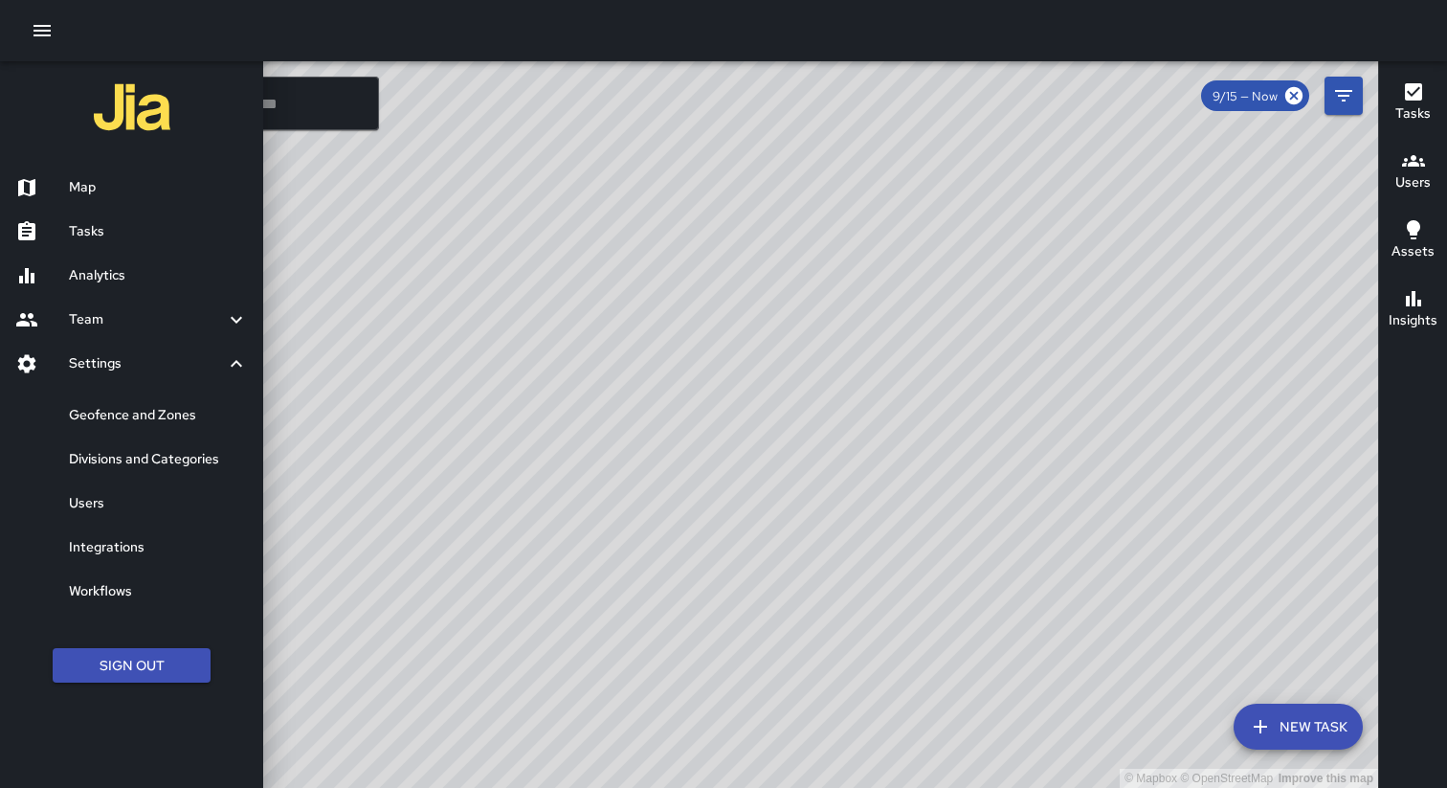
click at [124, 419] on h6 "Geofence and Zones" at bounding box center [158, 415] width 179 height 21
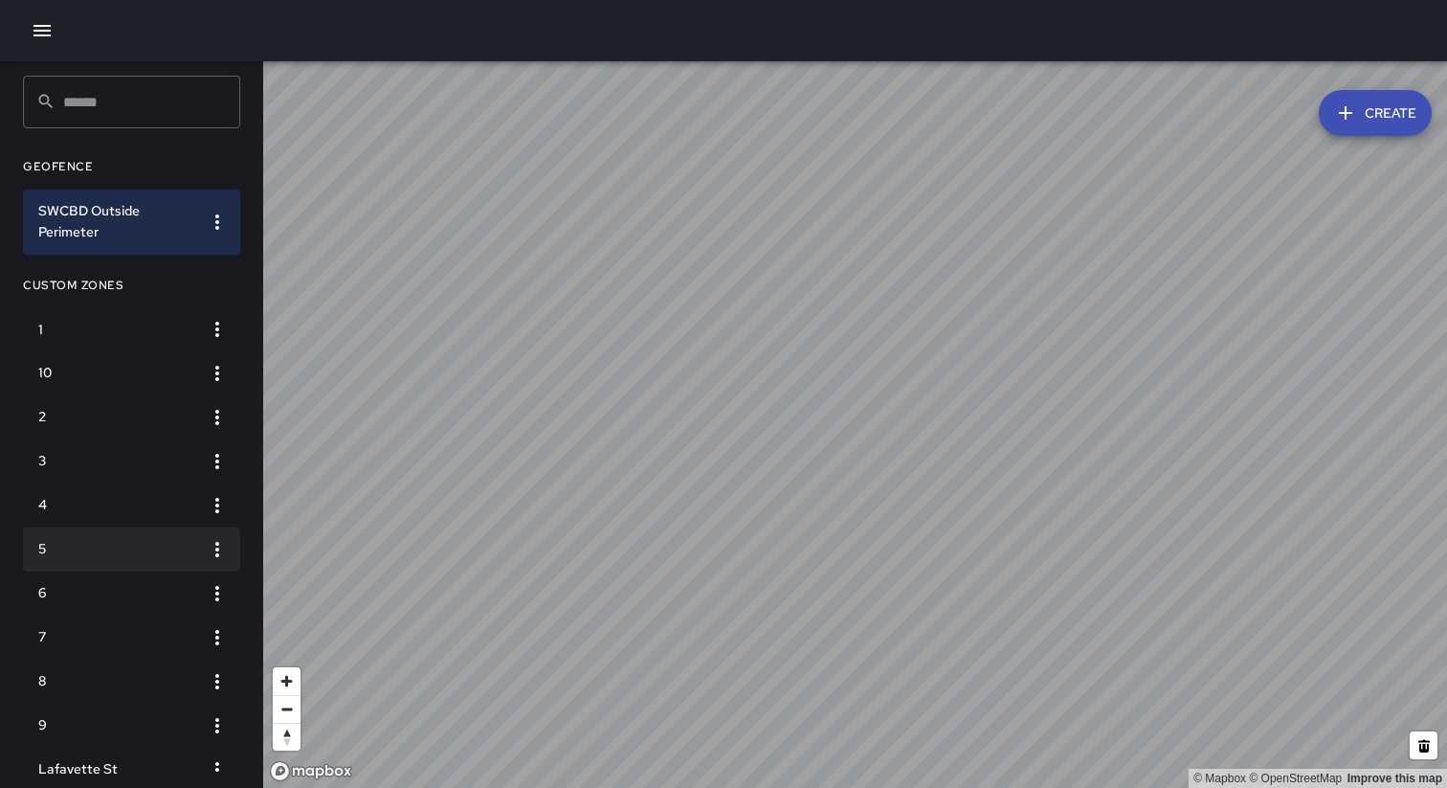
scroll to position [33, 0]
